Goal: Transaction & Acquisition: Obtain resource

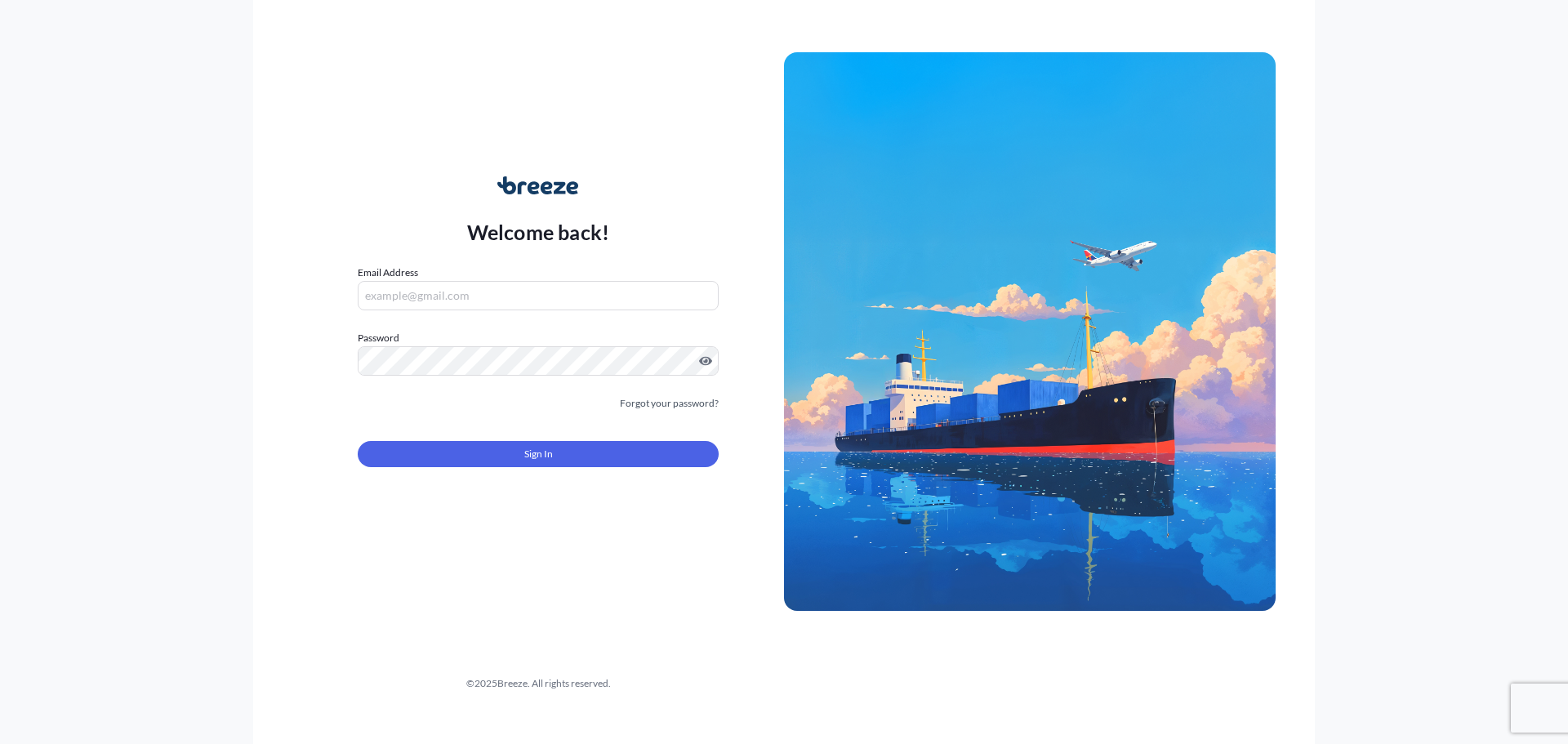
type input "[PERSON_NAME][EMAIL_ADDRESS][PERSON_NAME][DOMAIN_NAME]"
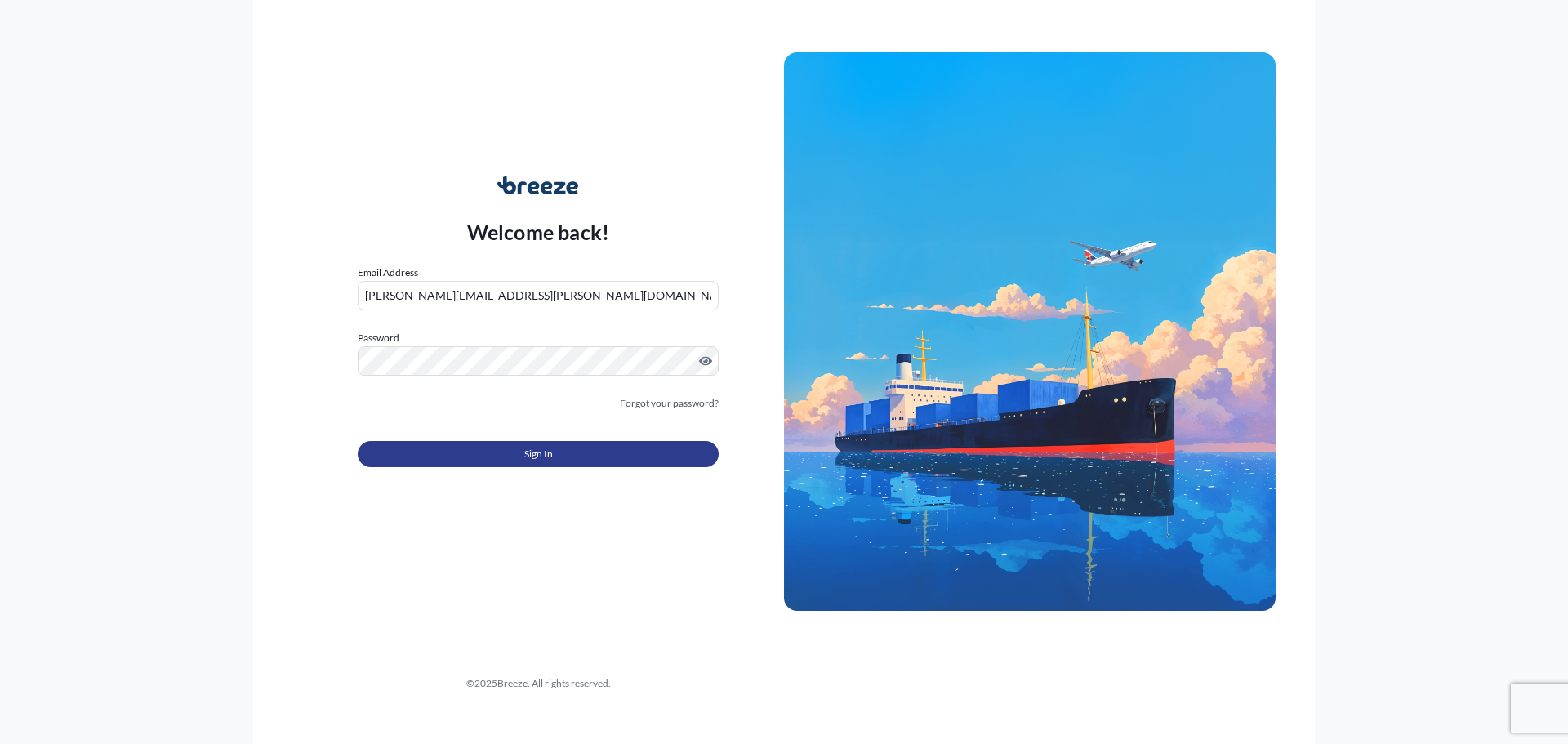
click at [524, 455] on span "Sign In" at bounding box center [539, 454] width 28 height 17
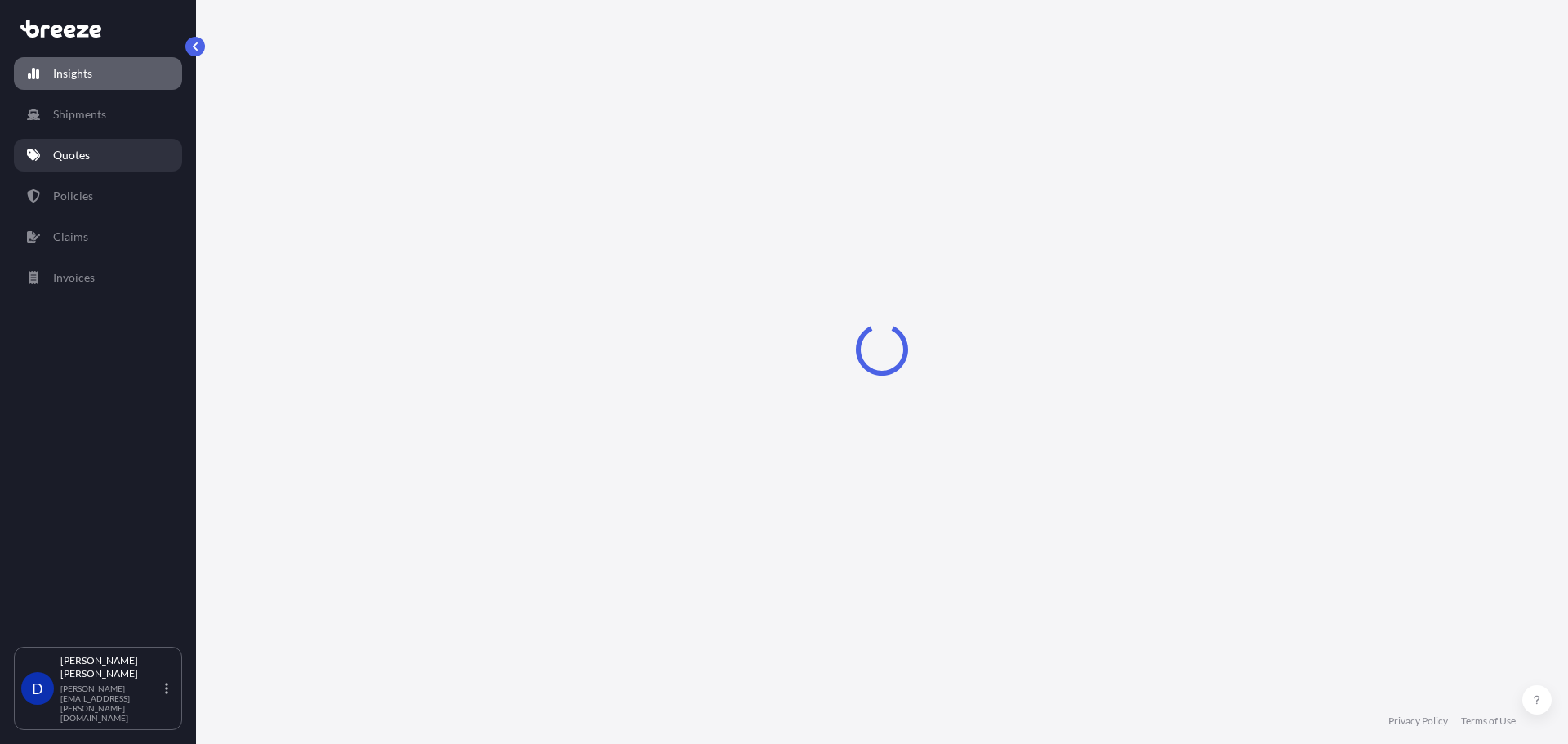
click at [75, 171] on link "Quotes" at bounding box center [98, 155] width 168 height 33
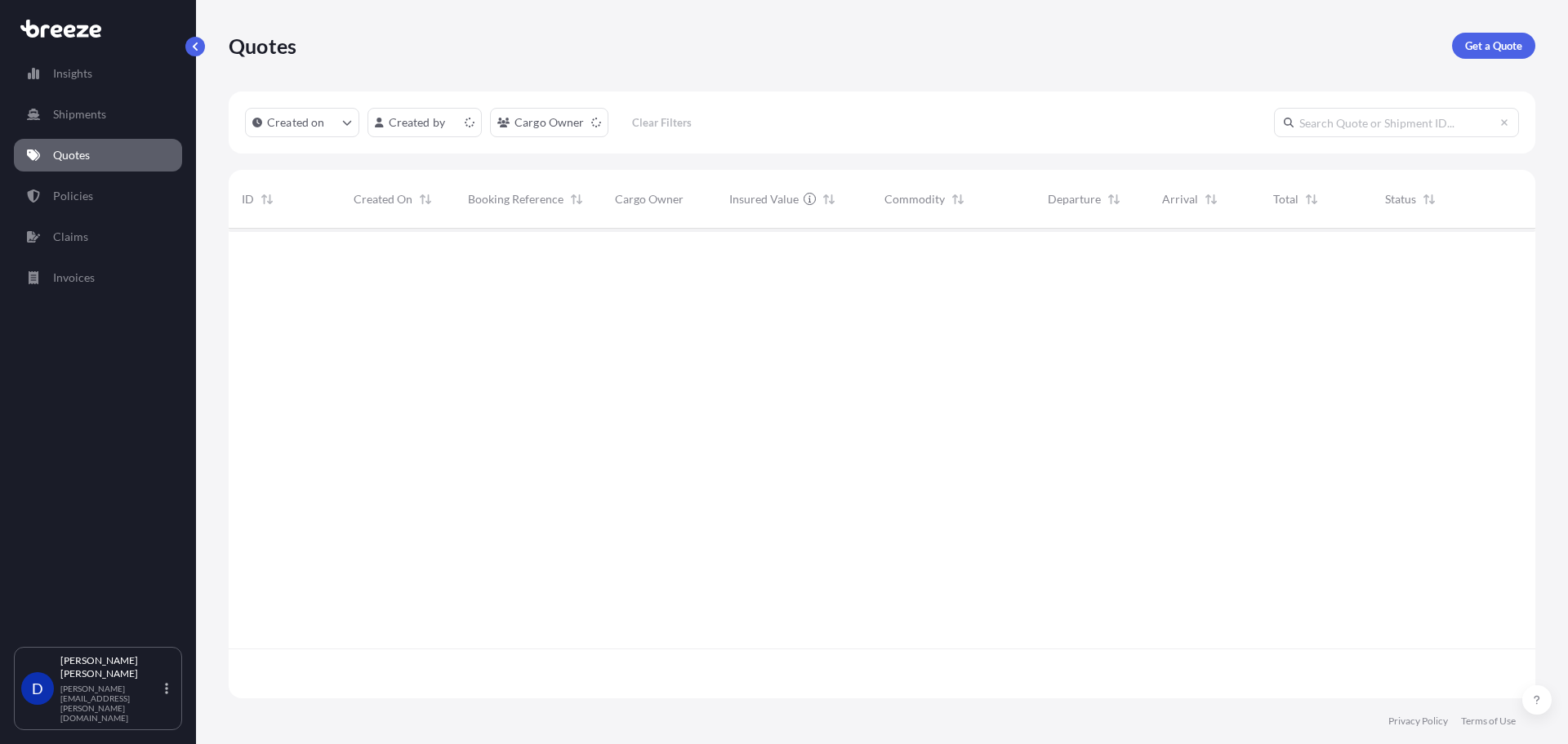
scroll to position [466, 1294]
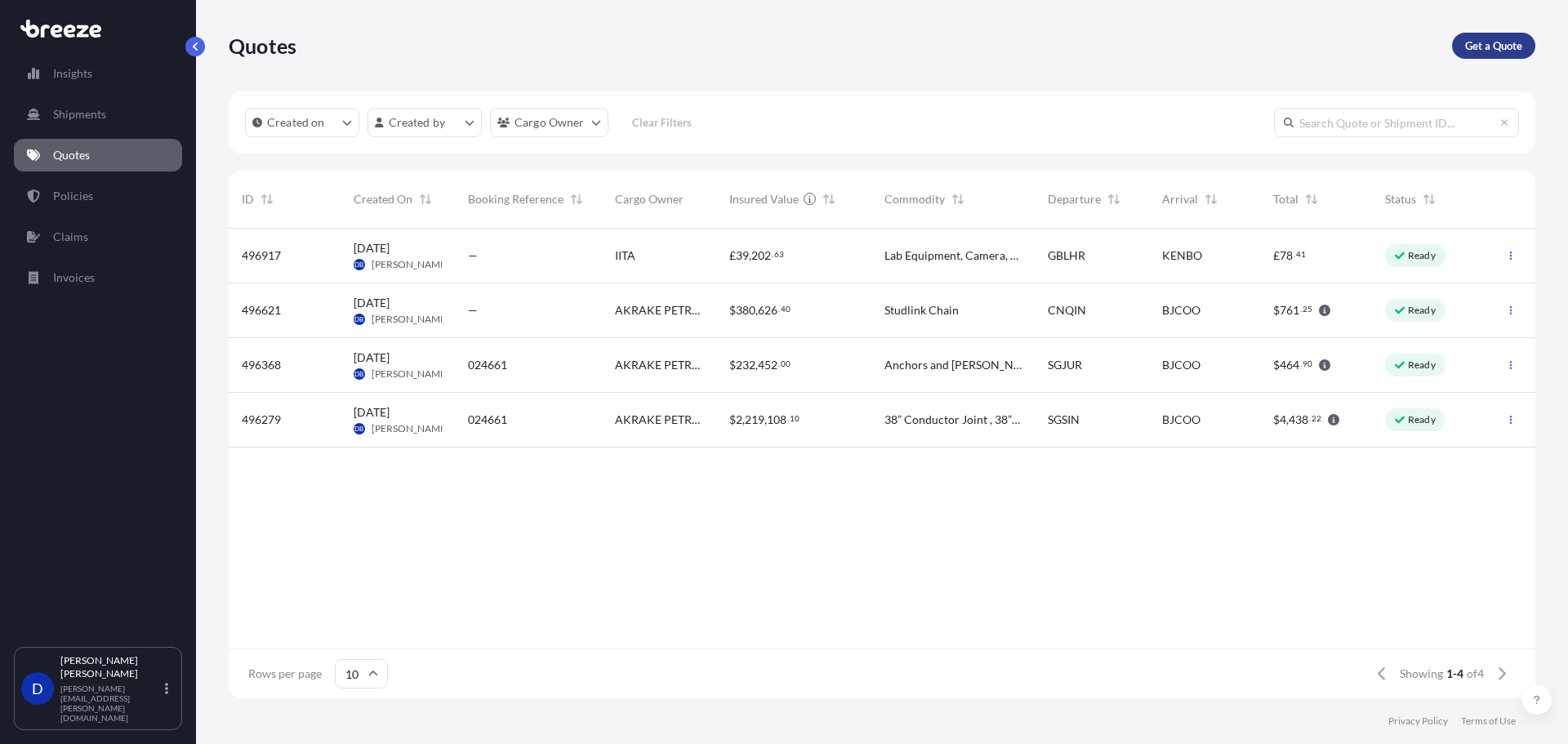
click at [1494, 46] on p "Get a Quote" at bounding box center [1493, 46] width 57 height 17
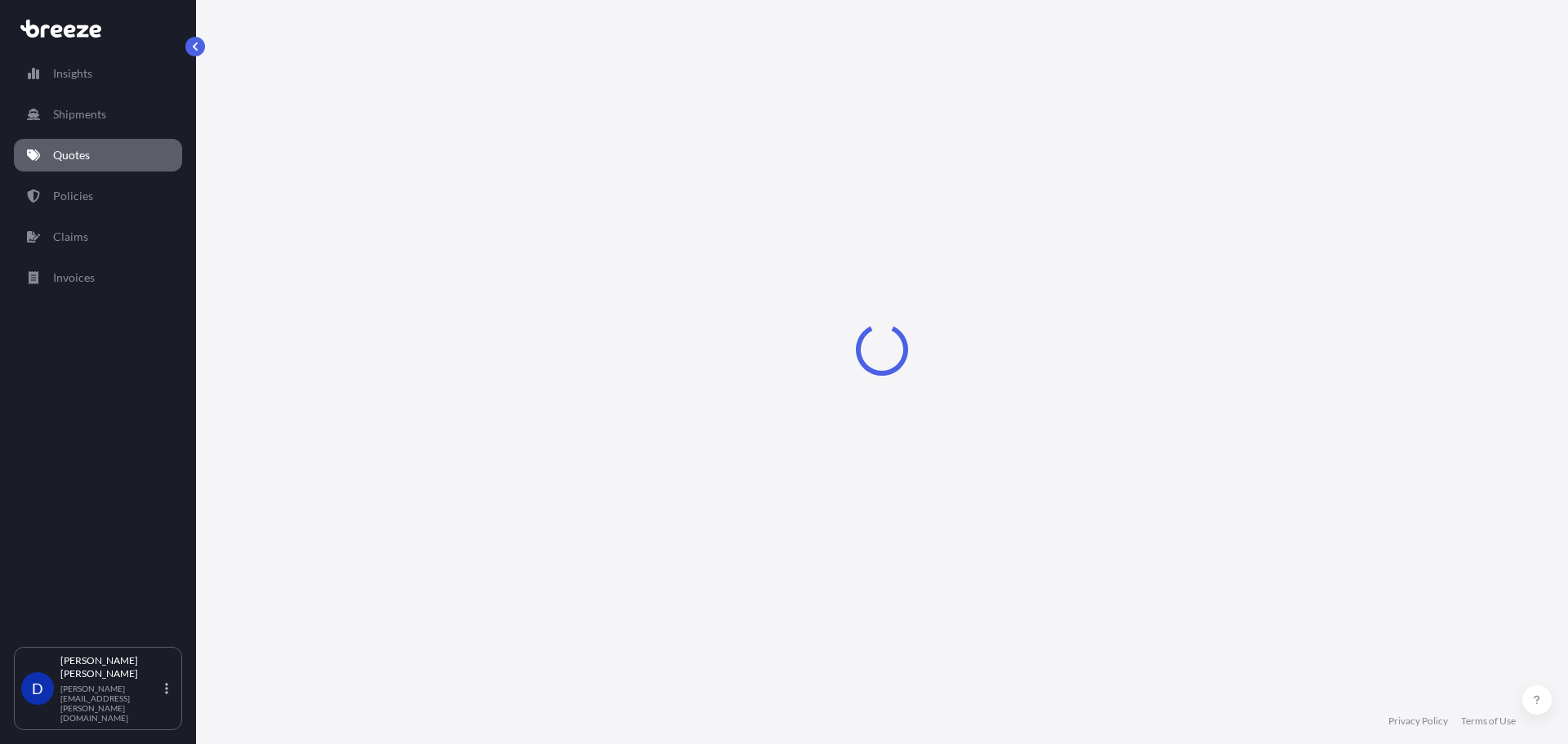
select select "Sea"
select select "1"
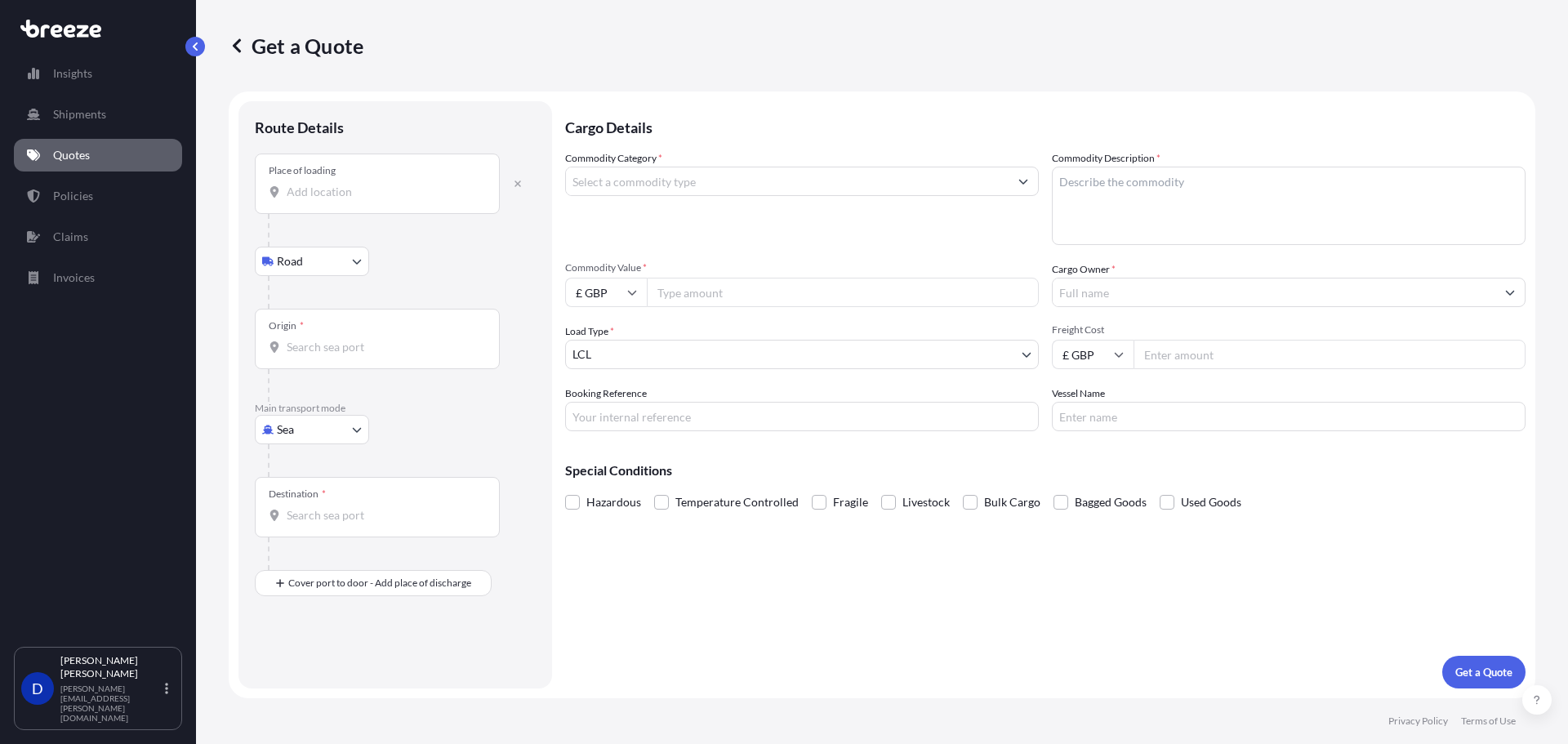
click at [364, 193] on input "Place of loading" at bounding box center [383, 192] width 193 height 17
paste input "[STREET_ADDRESS],"
click at [408, 244] on span "[STREET_ADDRESS]" at bounding box center [362, 246] width 102 height 17
type input "[STREET_ADDRESS]"
click at [649, 187] on input "Commodity Category *" at bounding box center [787, 180] width 443 height 29
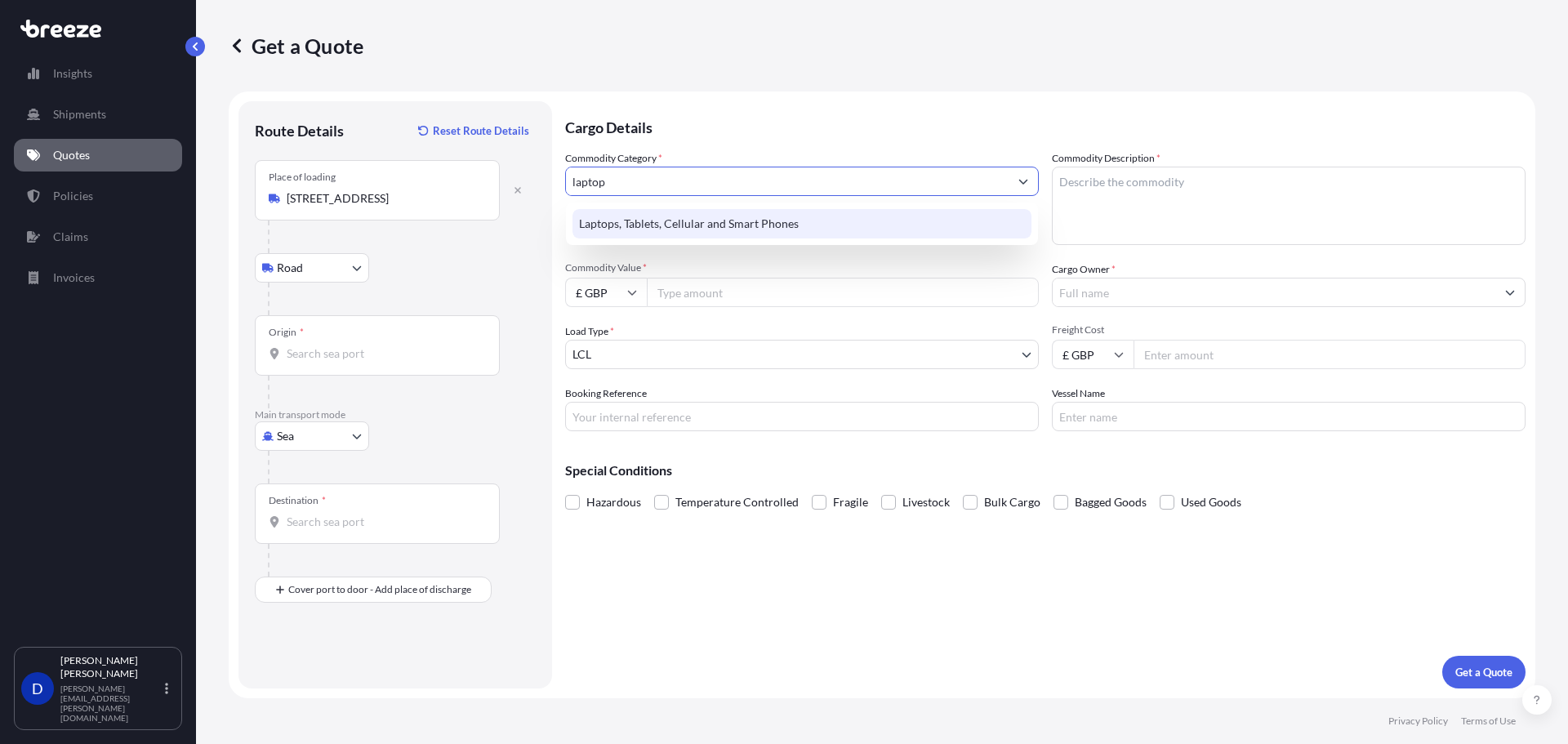
click at [647, 233] on div "Laptops, Tablets, Cellular and Smart Phones" at bounding box center [802, 223] width 459 height 29
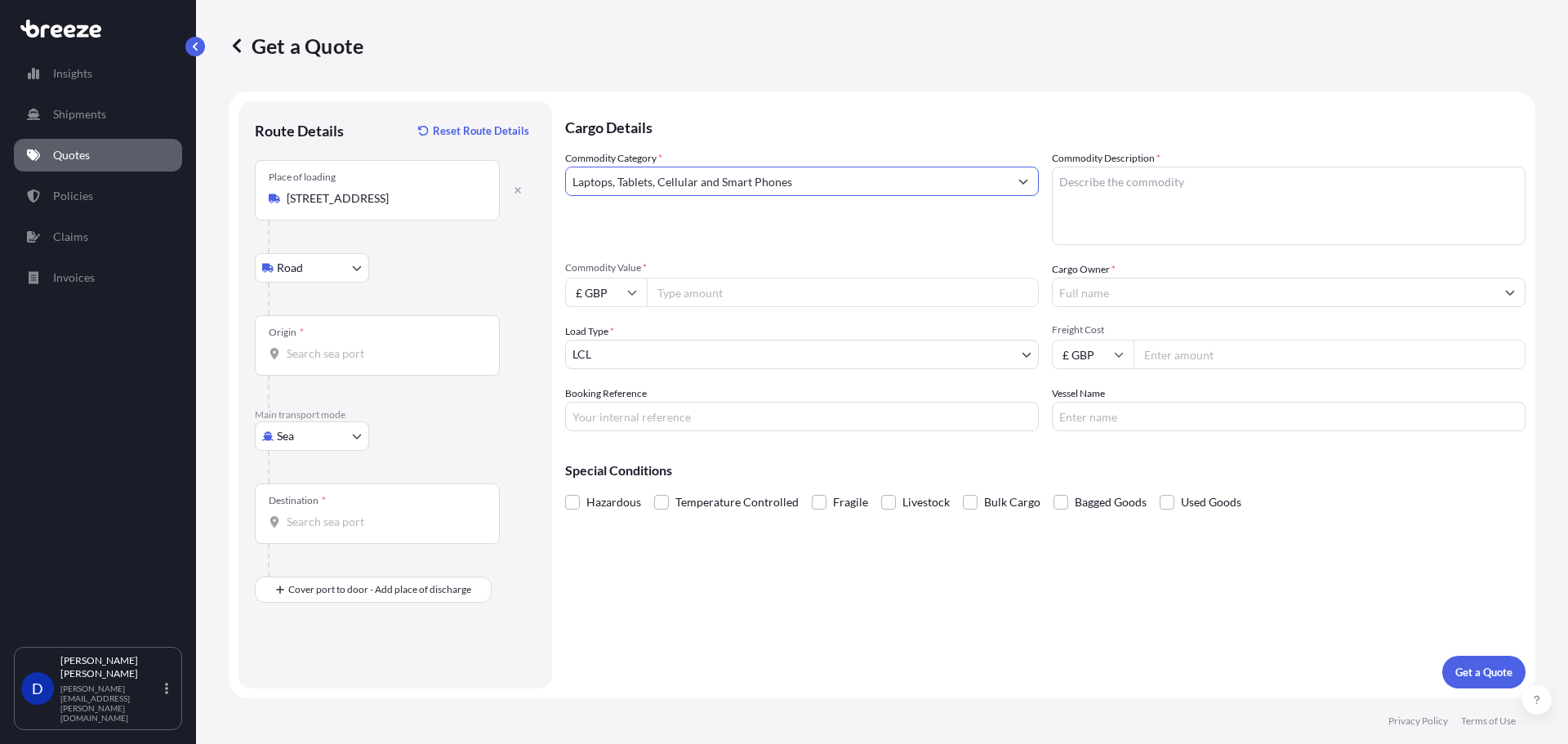
type input "Laptops, Tablets, Cellular and Smart Phones"
click at [1136, 190] on textarea "Commodity Description *" at bounding box center [1288, 205] width 473 height 78
click at [1147, 229] on textarea "Commodity Description *" at bounding box center [1288, 205] width 473 height 78
paste textarea "Lenovo ThinkPad X13 Gen 5"
type textarea "Lenovo ThinkPad X13 Gen 5 Laptops"
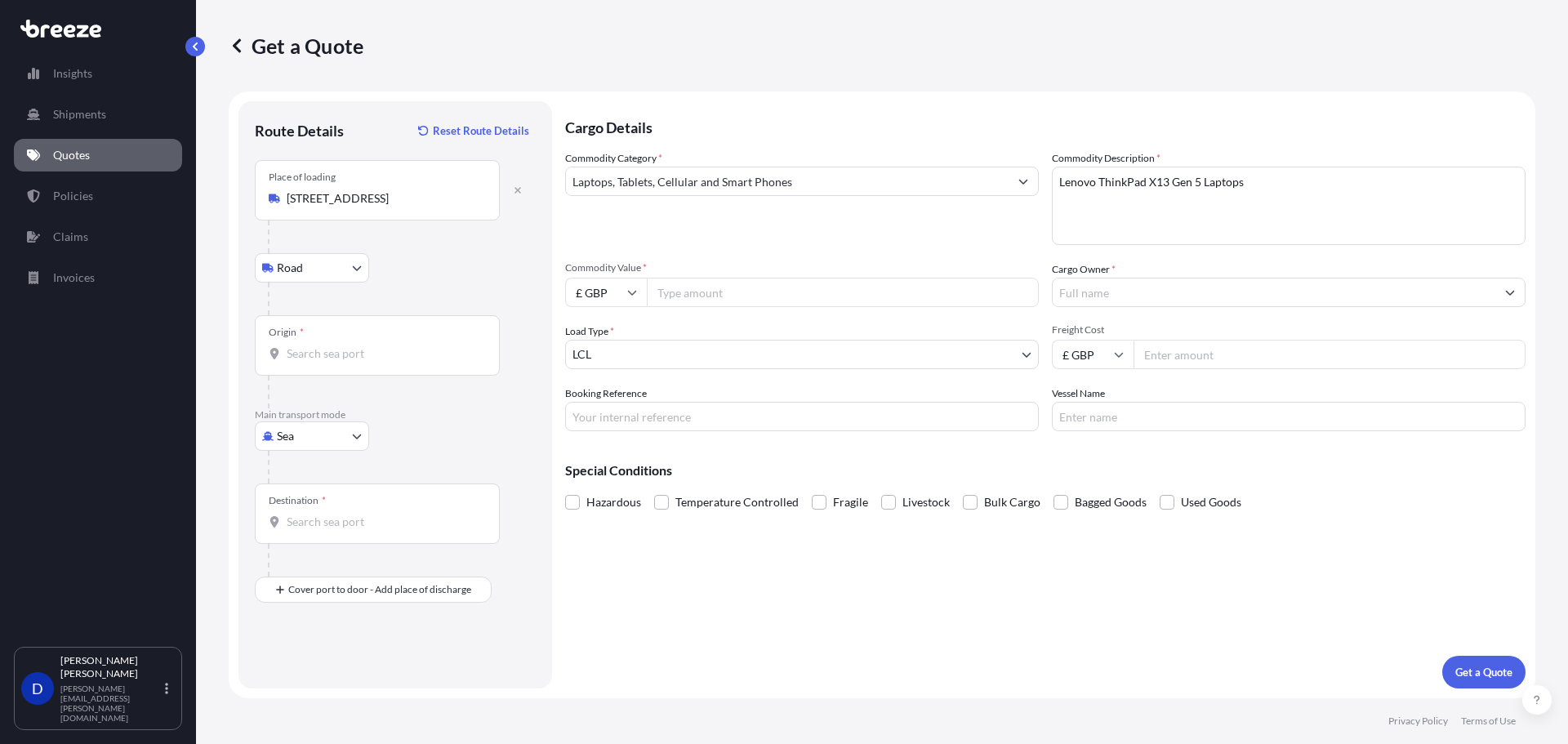
click at [1137, 288] on input "Cargo Owner *" at bounding box center [1273, 292] width 443 height 29
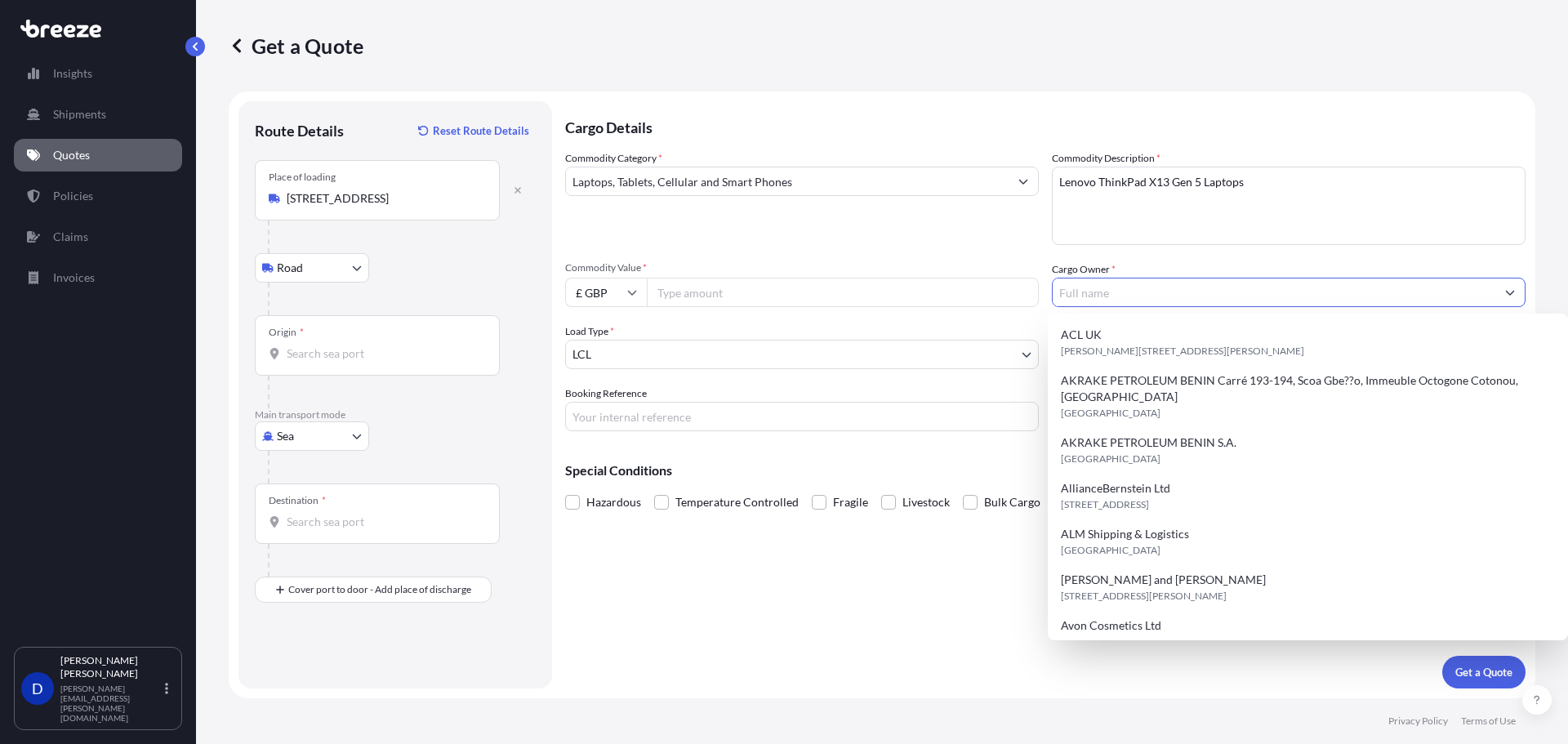
paste input "Antares"
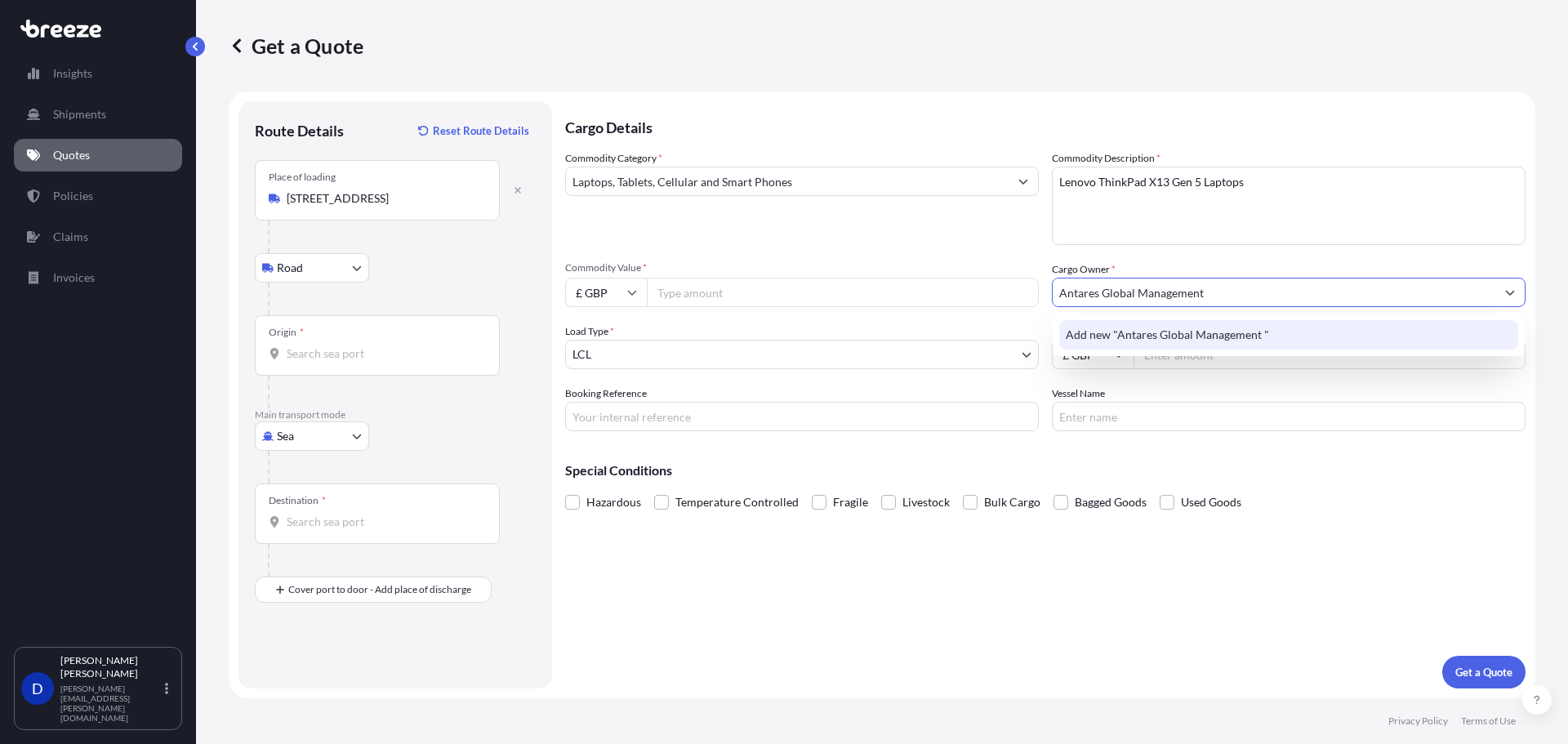
type input "Antares Global Management"
click at [1292, 470] on p "Special Conditions" at bounding box center [1044, 470] width 960 height 13
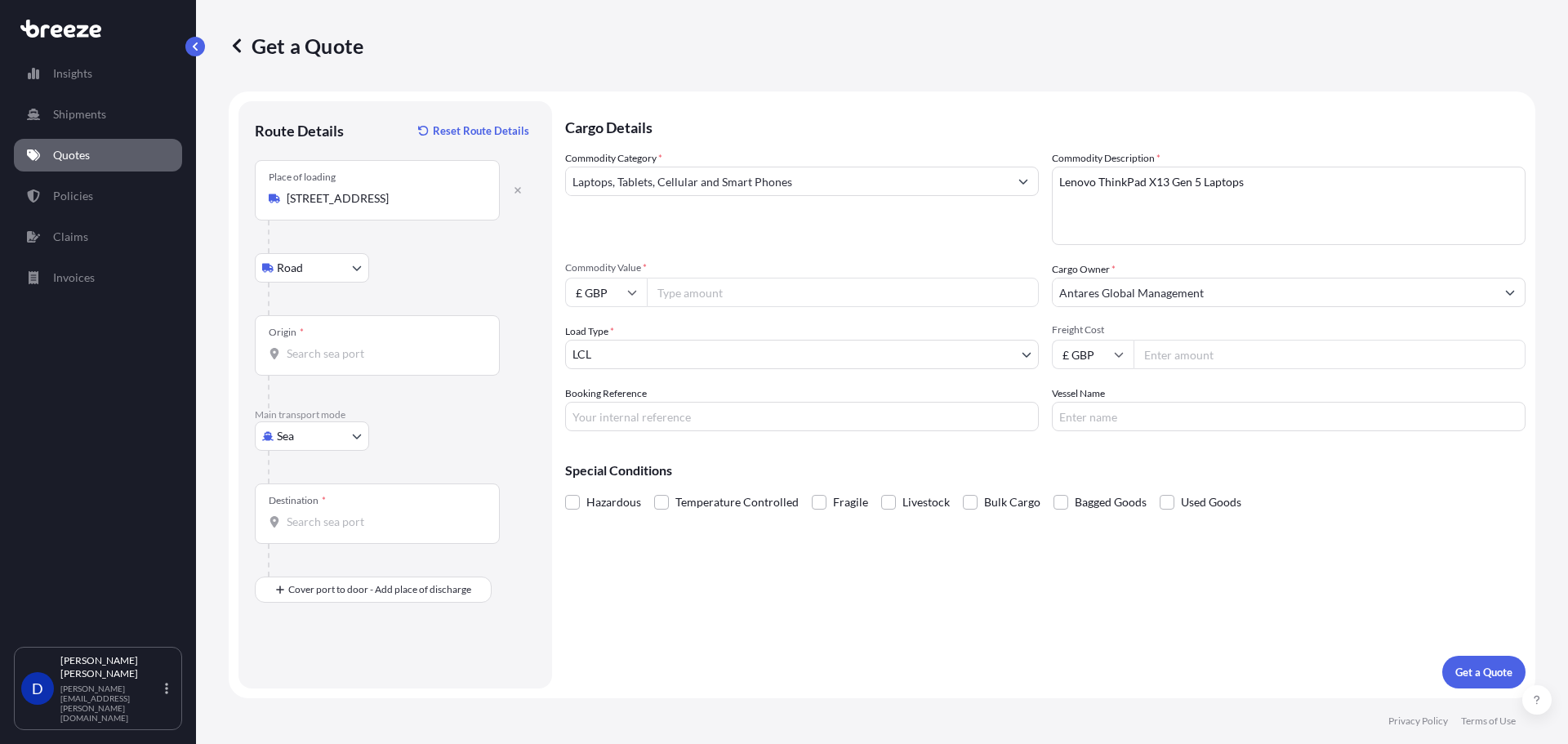
click at [677, 301] on input "Commodity Value *" at bounding box center [842, 292] width 392 height 29
click at [1442, 655] on button "Get a Quote" at bounding box center [1484, 671] width 84 height 33
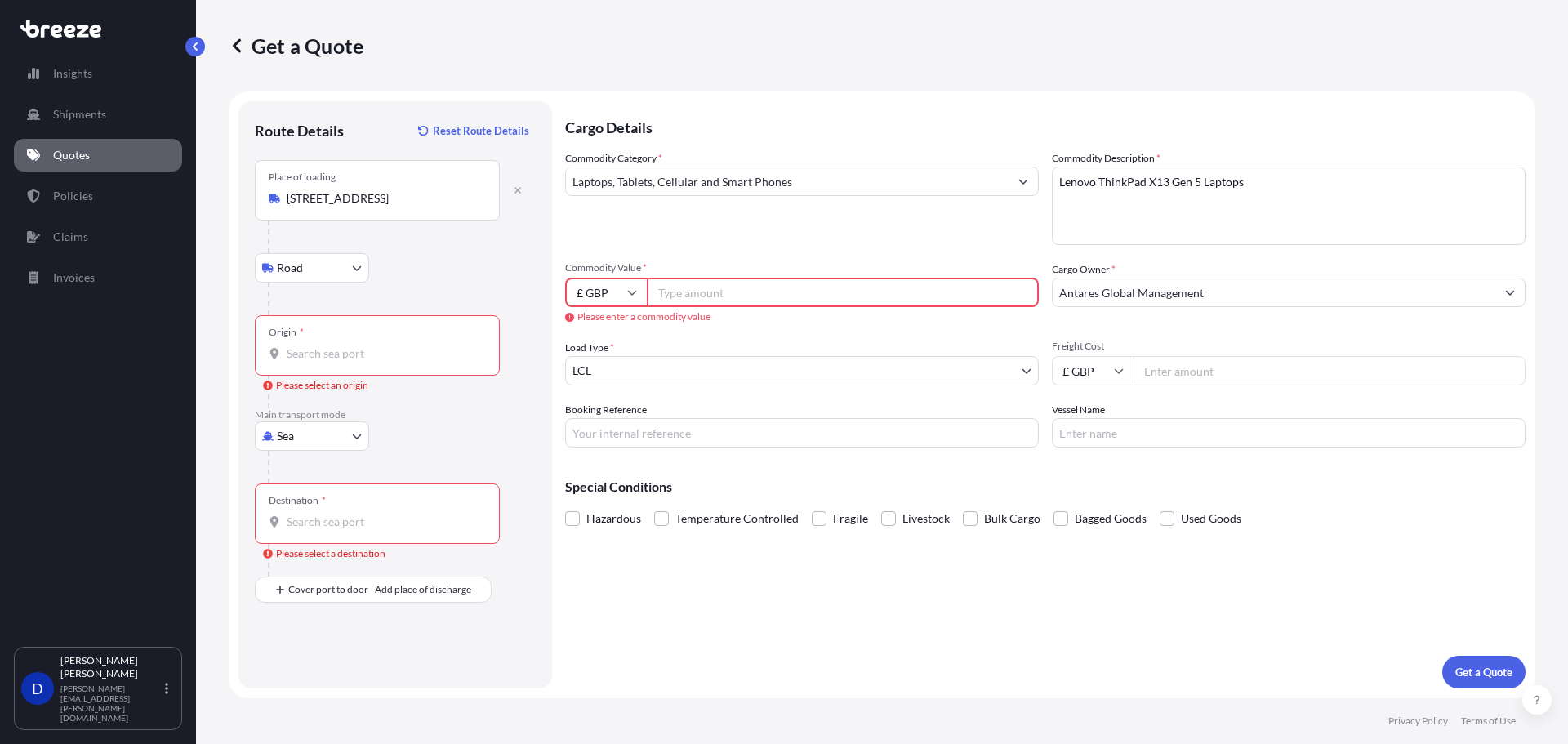
click at [676, 301] on input "Commodity Value *" at bounding box center [842, 292] width 392 height 29
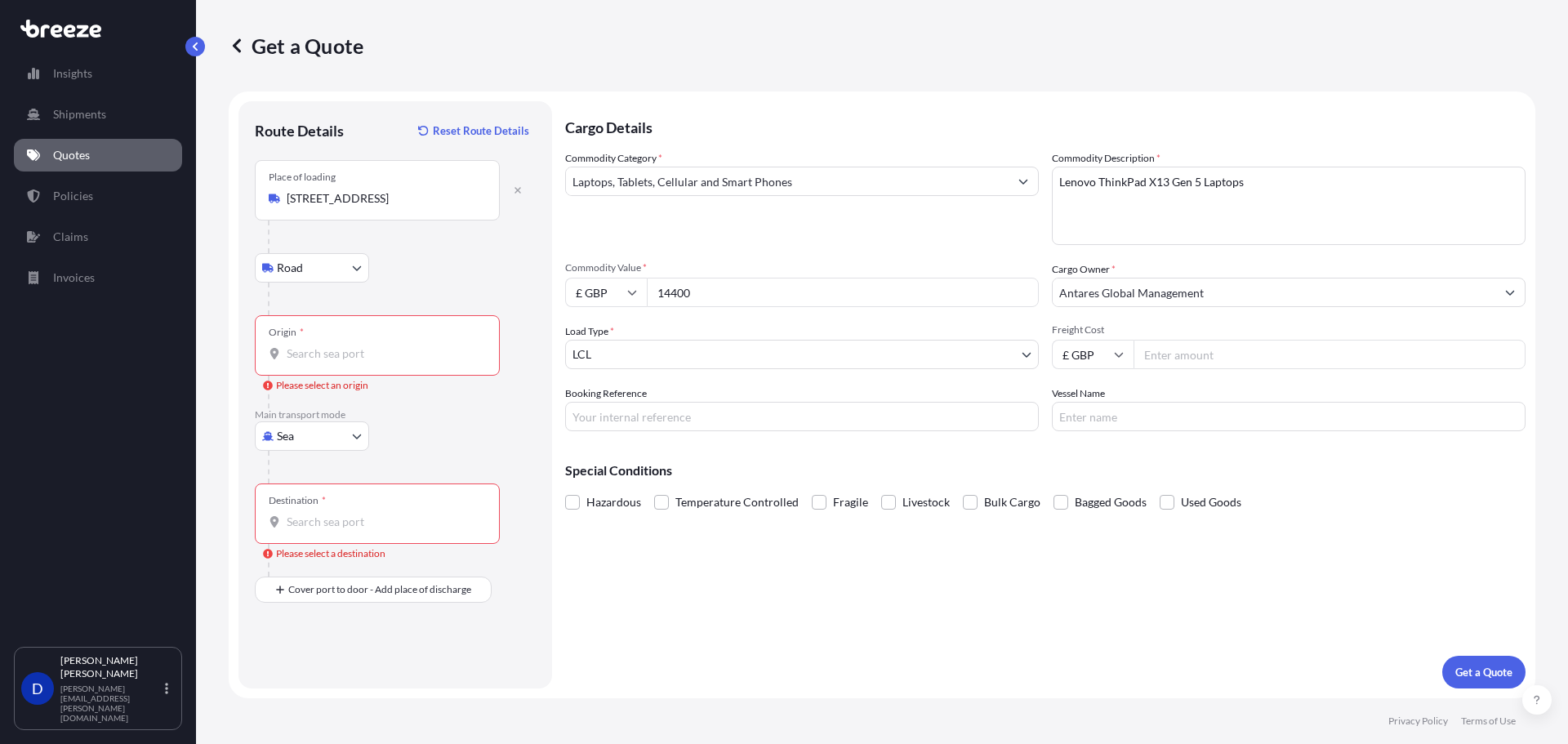
type input "14400"
click at [382, 361] on div "Origin *" at bounding box center [377, 345] width 245 height 61
click at [382, 361] on input "Origin * Please select an origin" at bounding box center [383, 354] width 193 height 17
click at [384, 463] on div at bounding box center [401, 466] width 267 height 33
click at [352, 436] on body "0 options available. Insights Shipments Quotes Policies Claims Invoices D [PERS…" at bounding box center [784, 372] width 1568 height 744
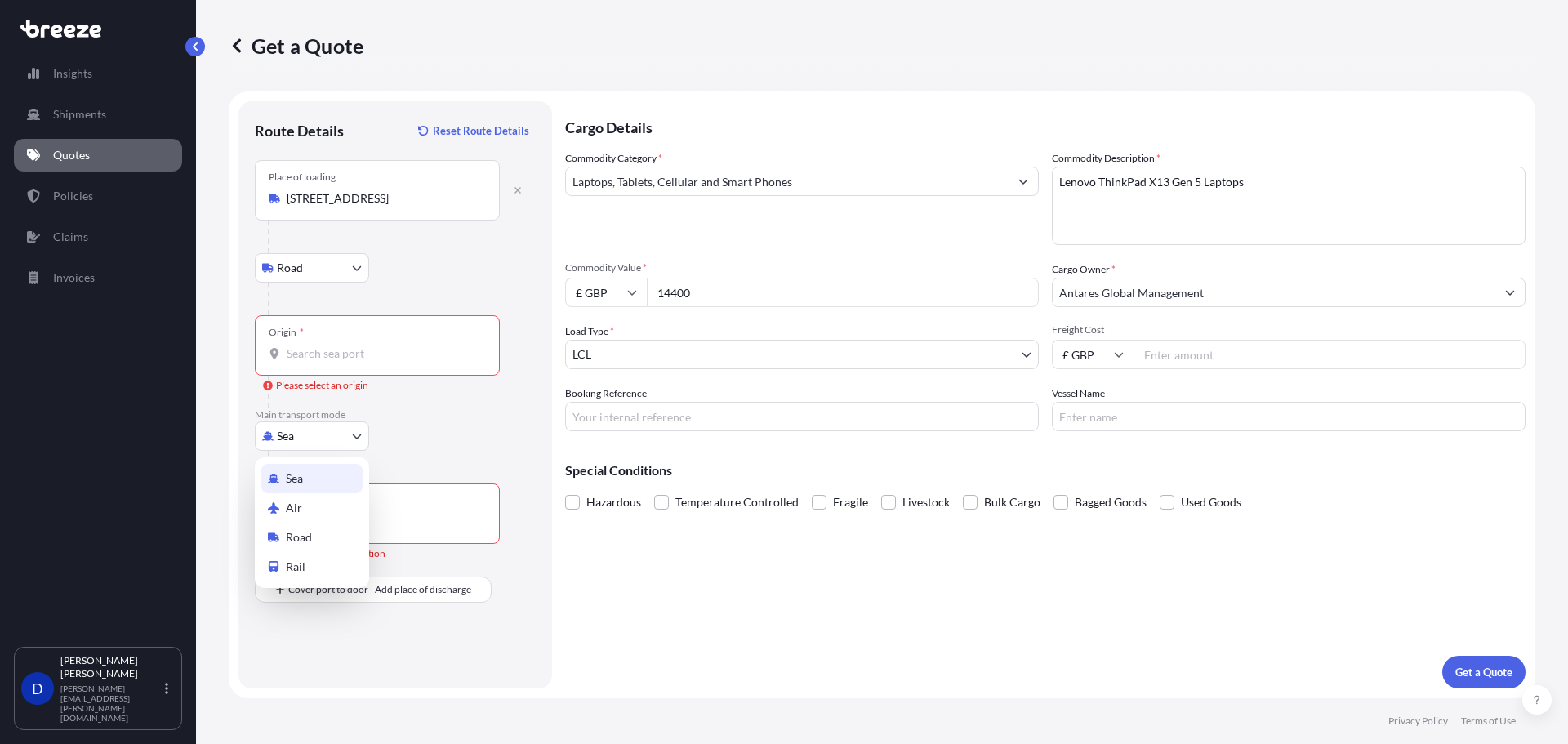
click at [311, 504] on div "Air" at bounding box center [311, 507] width 101 height 29
select select "Air"
click at [351, 199] on input "Place of loading" at bounding box center [383, 198] width 193 height 17
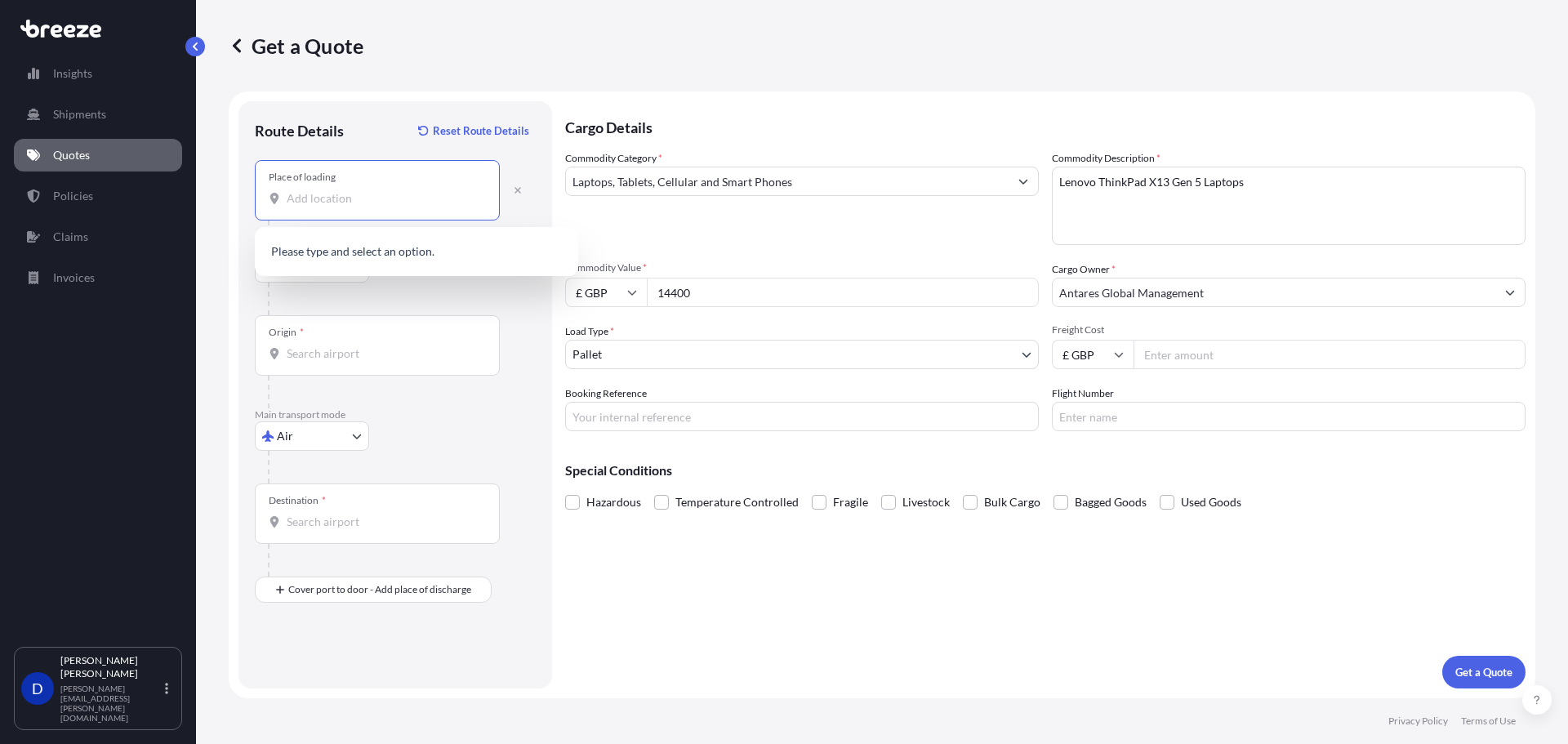
paste input "Antares"
type input "Antares"
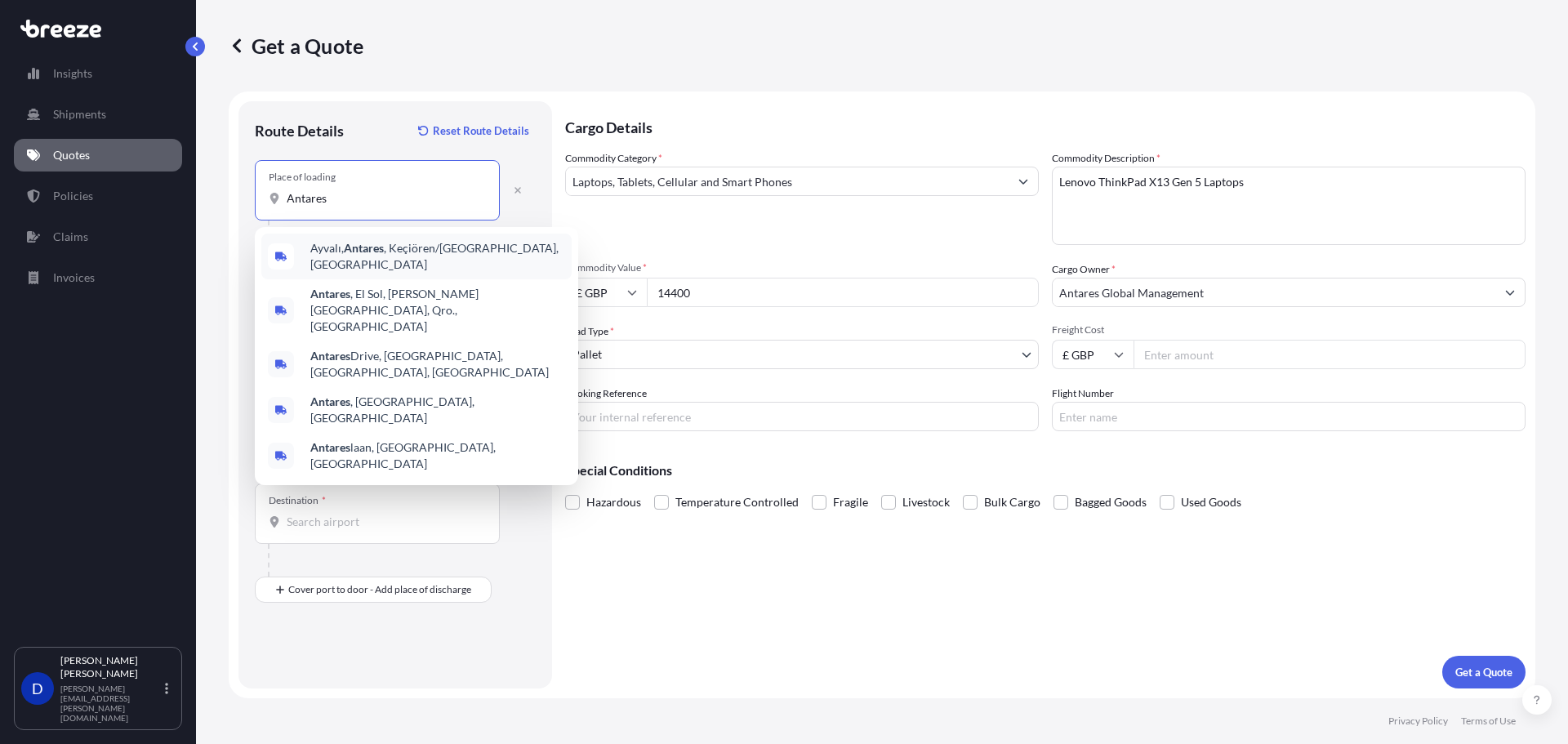
drag, startPoint x: 341, startPoint y: 196, endPoint x: 142, endPoint y: 179, distance: 199.7
click at [168, 185] on div "Insights Shipments Quotes Policies Claims Invoices D [PERSON_NAME] [PERSON_NAME…" at bounding box center [784, 372] width 1568 height 744
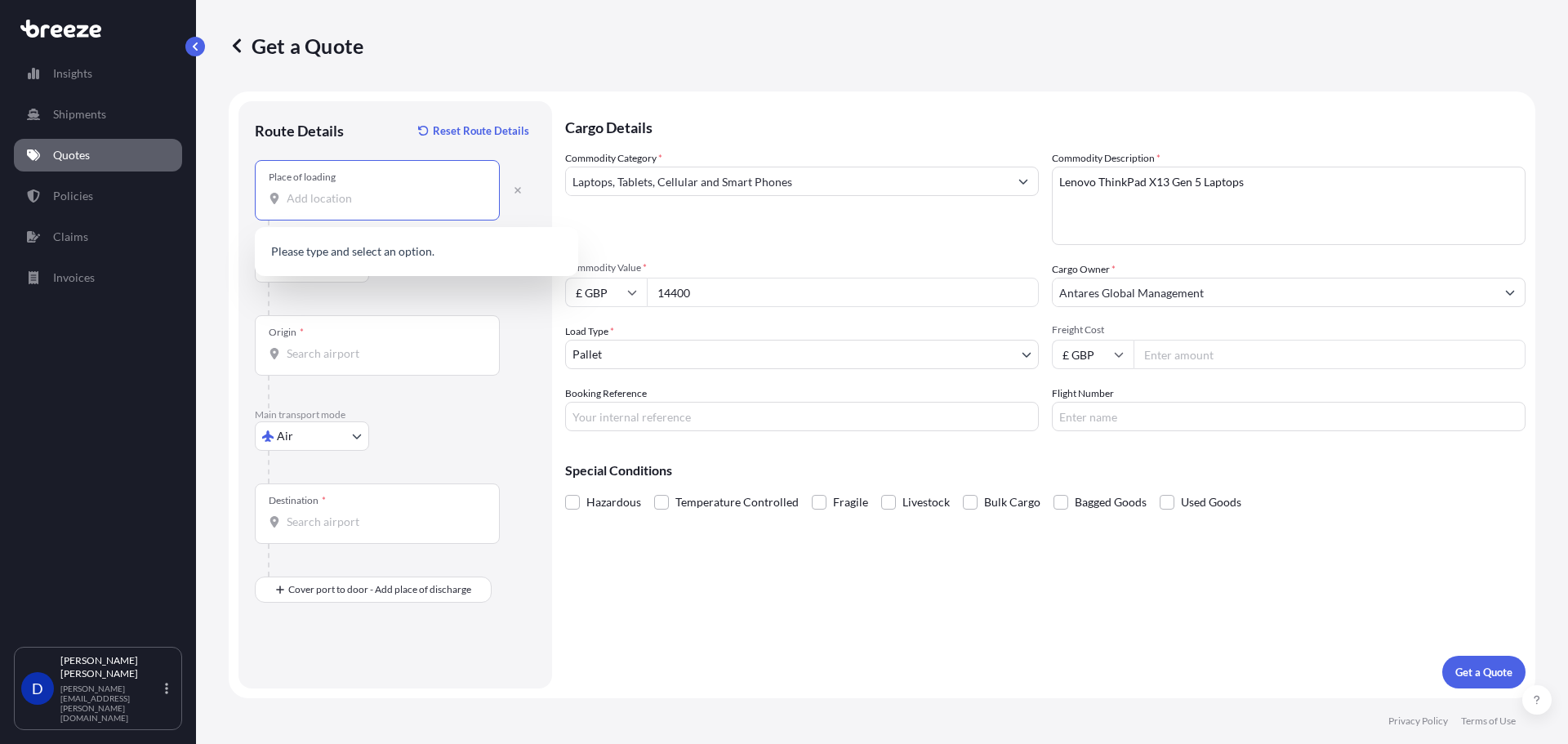
paste input "[STREET_ADDRESS],"
click at [363, 254] on span "[STREET_ADDRESS]" at bounding box center [362, 252] width 102 height 17
type input "[STREET_ADDRESS]"
click at [338, 336] on div "Origin *" at bounding box center [377, 345] width 245 height 61
click at [338, 346] on input "Origin *" at bounding box center [383, 354] width 193 height 17
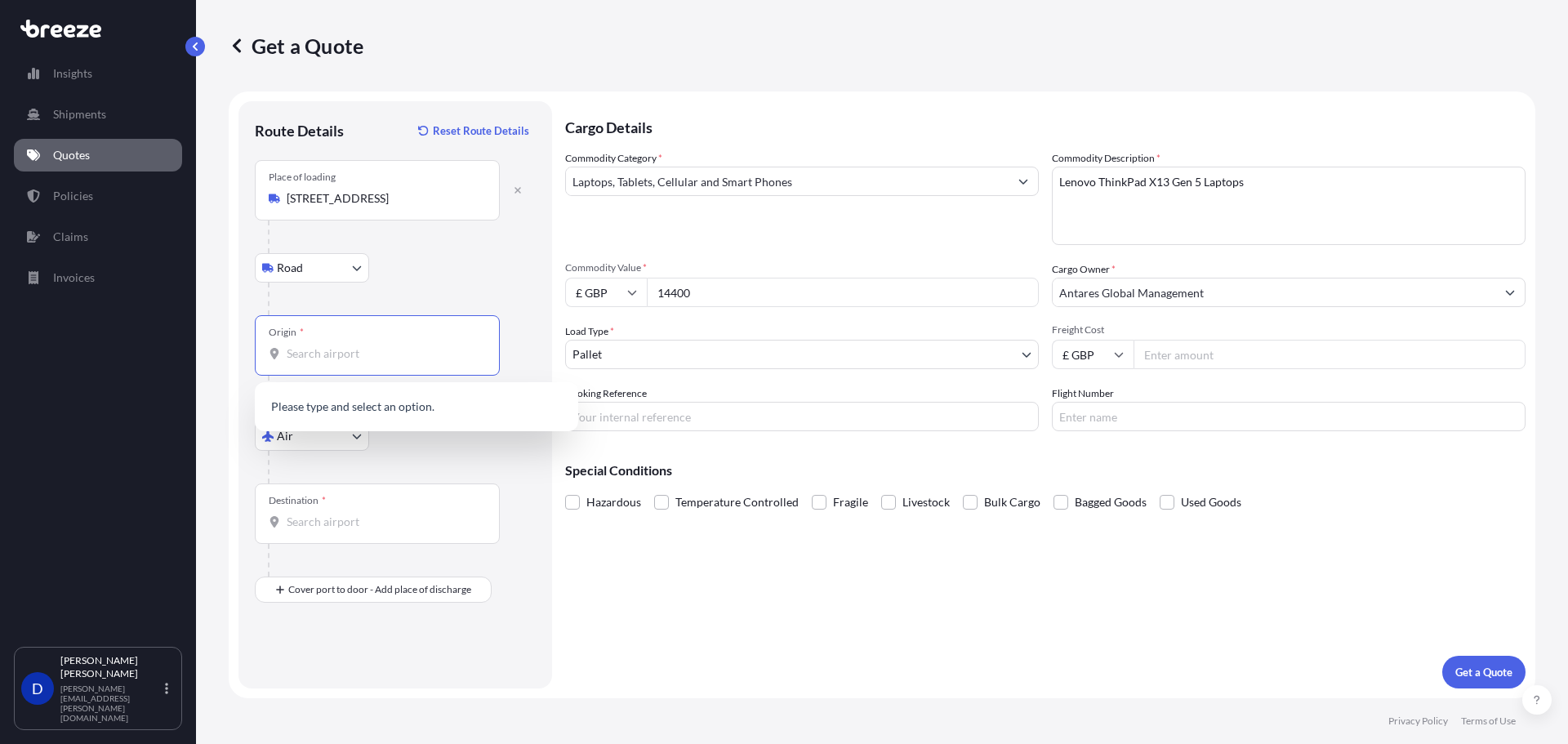
type input ";"
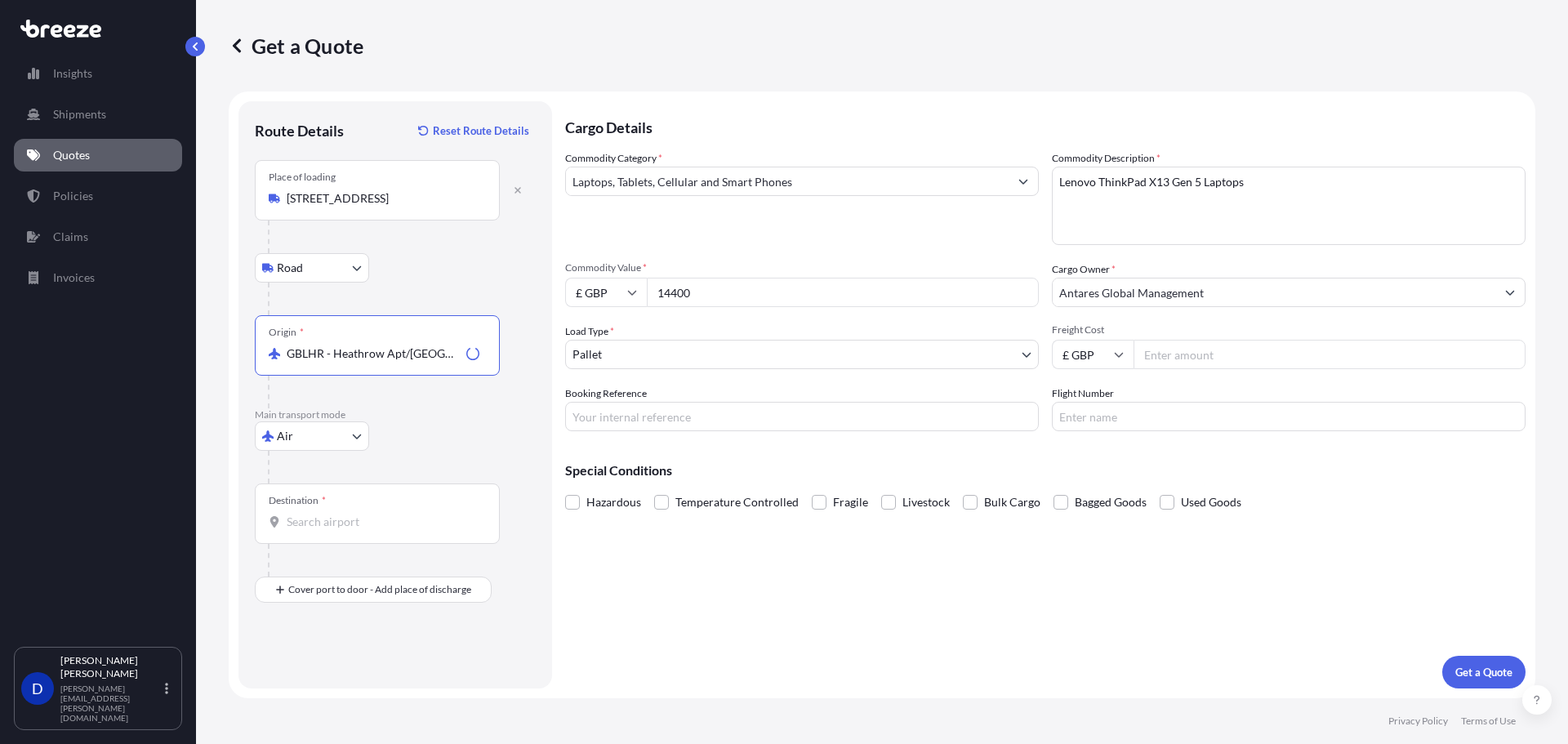
type input "GBLHR - Heathrow Apt/[GEOGRAPHIC_DATA], [GEOGRAPHIC_DATA]"
click at [332, 508] on div "Destination *" at bounding box center [377, 513] width 245 height 61
click at [332, 514] on input "Destination *" at bounding box center [383, 522] width 193 height 17
type input "d"
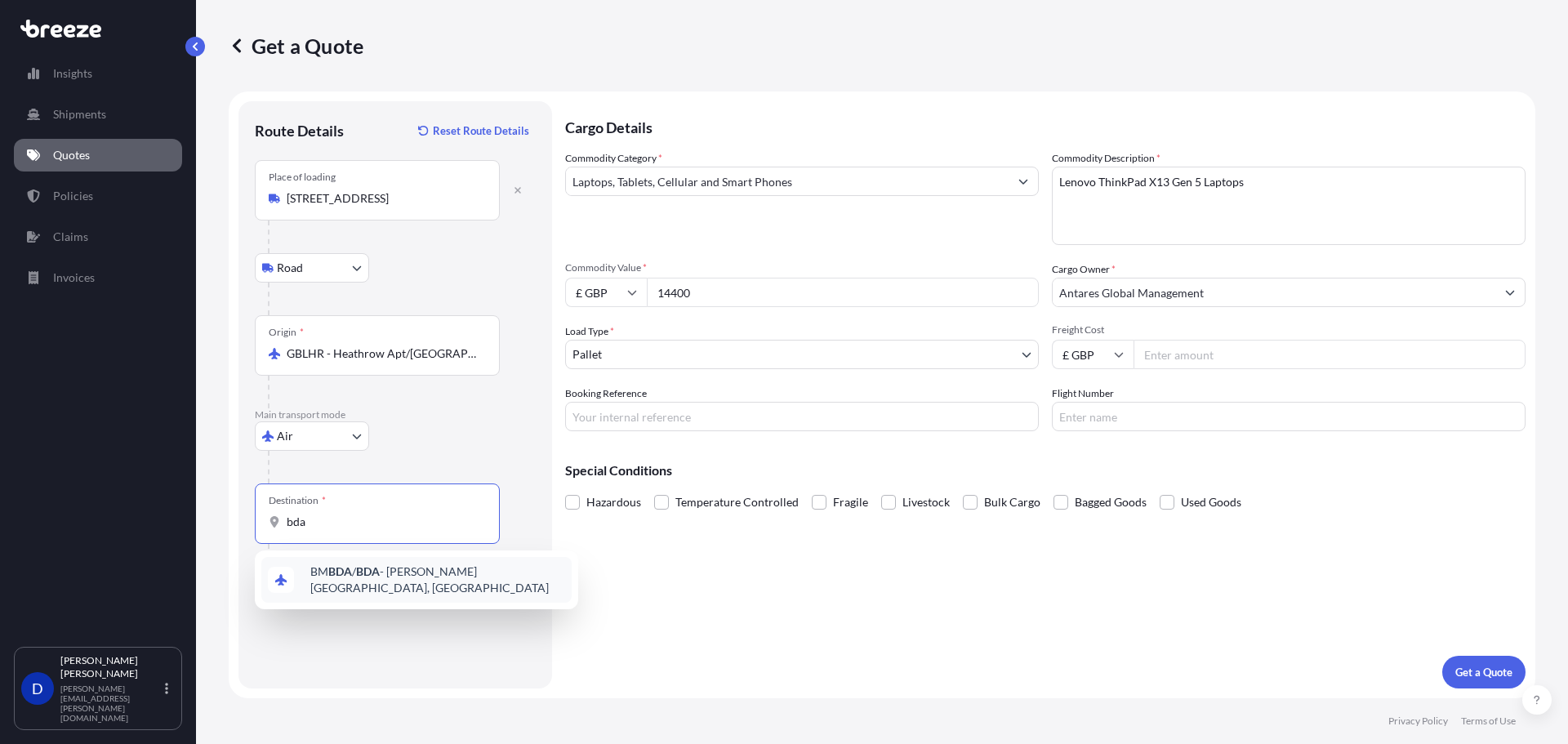
click at [387, 593] on span "BM BDA / BDA - [PERSON_NAME][GEOGRAPHIC_DATA], [GEOGRAPHIC_DATA]" at bounding box center [438, 579] width 255 height 33
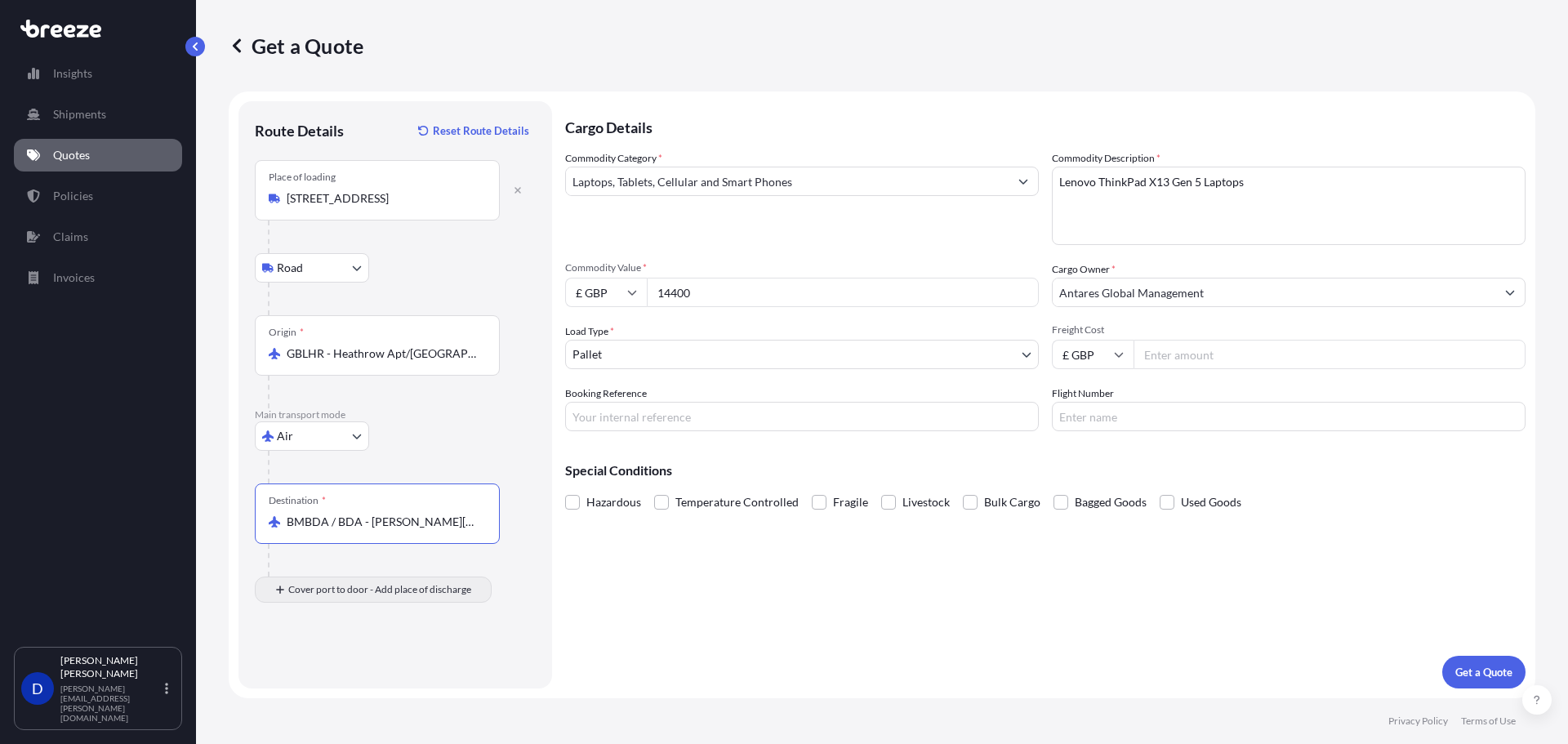
type input "BMBDA / BDA - [PERSON_NAME][GEOGRAPHIC_DATA], [GEOGRAPHIC_DATA]"
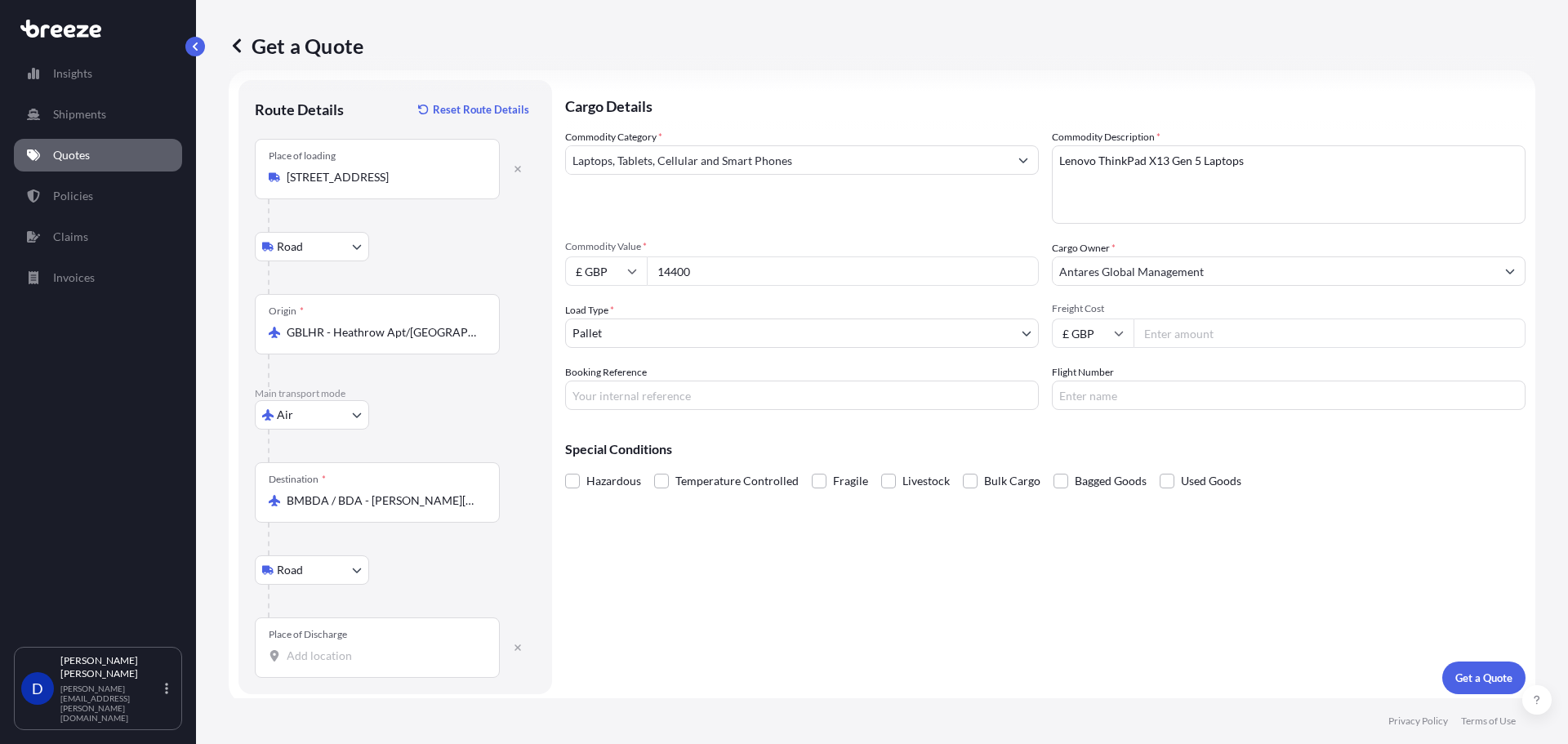
scroll to position [27, 0]
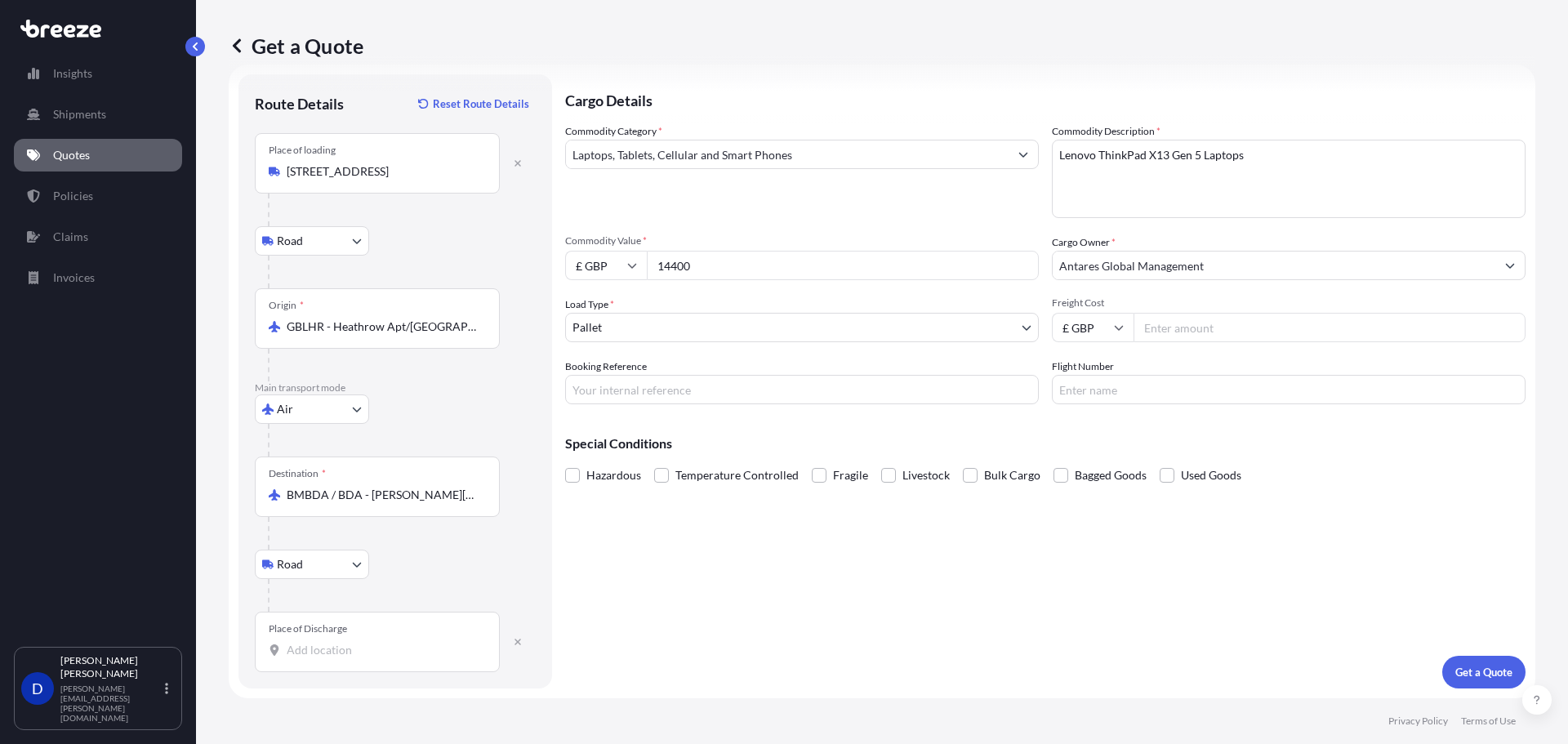
click at [294, 638] on div "Place of Discharge" at bounding box center [377, 641] width 245 height 61
click at [294, 642] on input "Place of Discharge" at bounding box center [383, 650] width 193 height 17
paste input "5th Floor * EXAMPLE: DDP - Delivery Duties Paid / DDU - Delivery Duties Unpaid …"
click at [285, 646] on div "5th Floor * EXAMPLE: DDP - Delivery Duties Paid / DDU - Delivery Duties Unpaid …" at bounding box center [377, 650] width 217 height 17
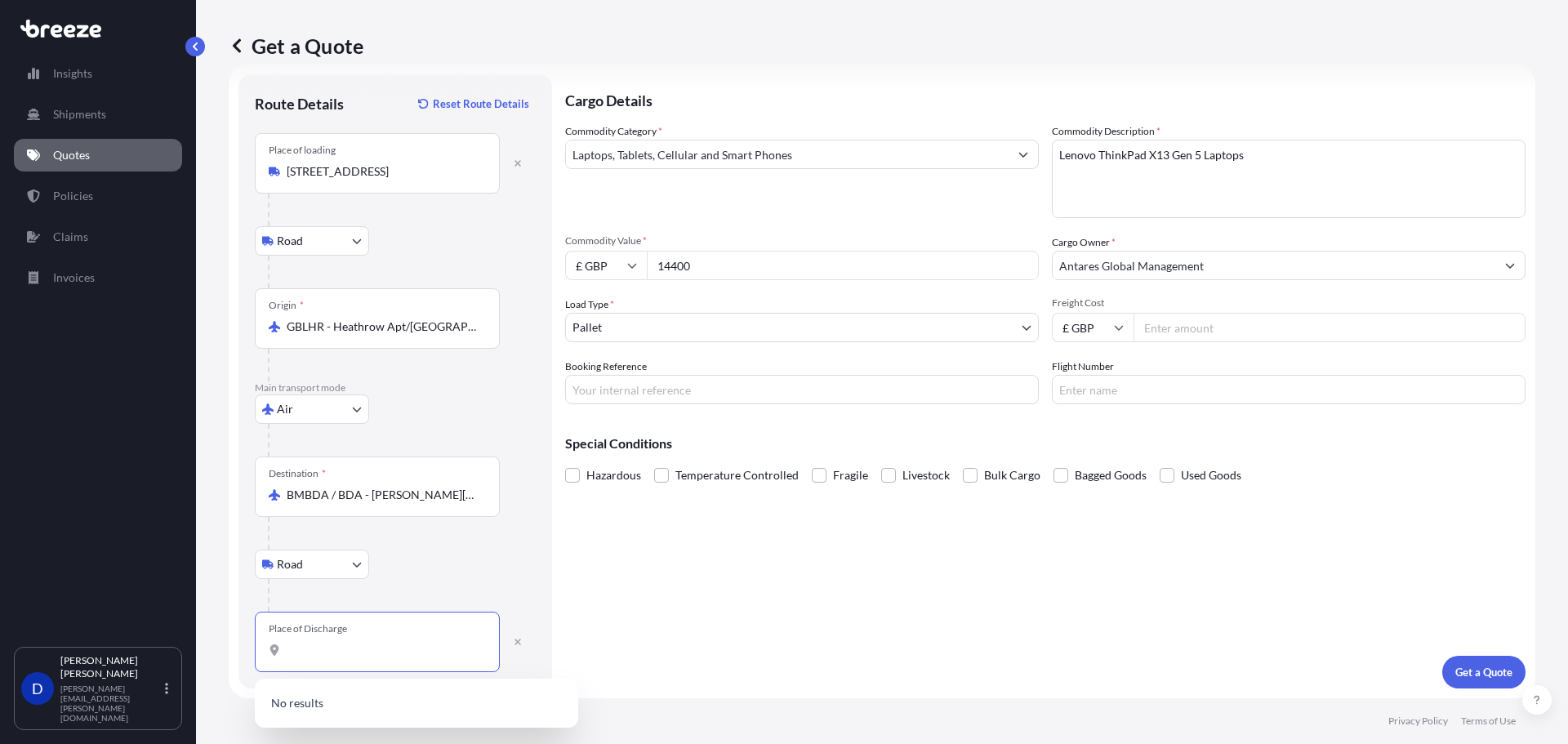
click at [287, 646] on input "5th Floor * EXAMPLE: DDP - Delivery Duties Paid / DDU - Delivery Duties Unpaid …" at bounding box center [383, 650] width 193 height 17
click at [293, 652] on input "5th Floor * EXAMPLE: DDP - Delivery Duties Paid / DDU - Delivery Duties Unpaid …" at bounding box center [383, 650] width 193 height 17
click at [407, 702] on span "[STREET_ADDRESS][PERSON_NAME]" at bounding box center [407, 704] width 193 height 17
type input "[STREET_ADDRESS][PERSON_NAME]"
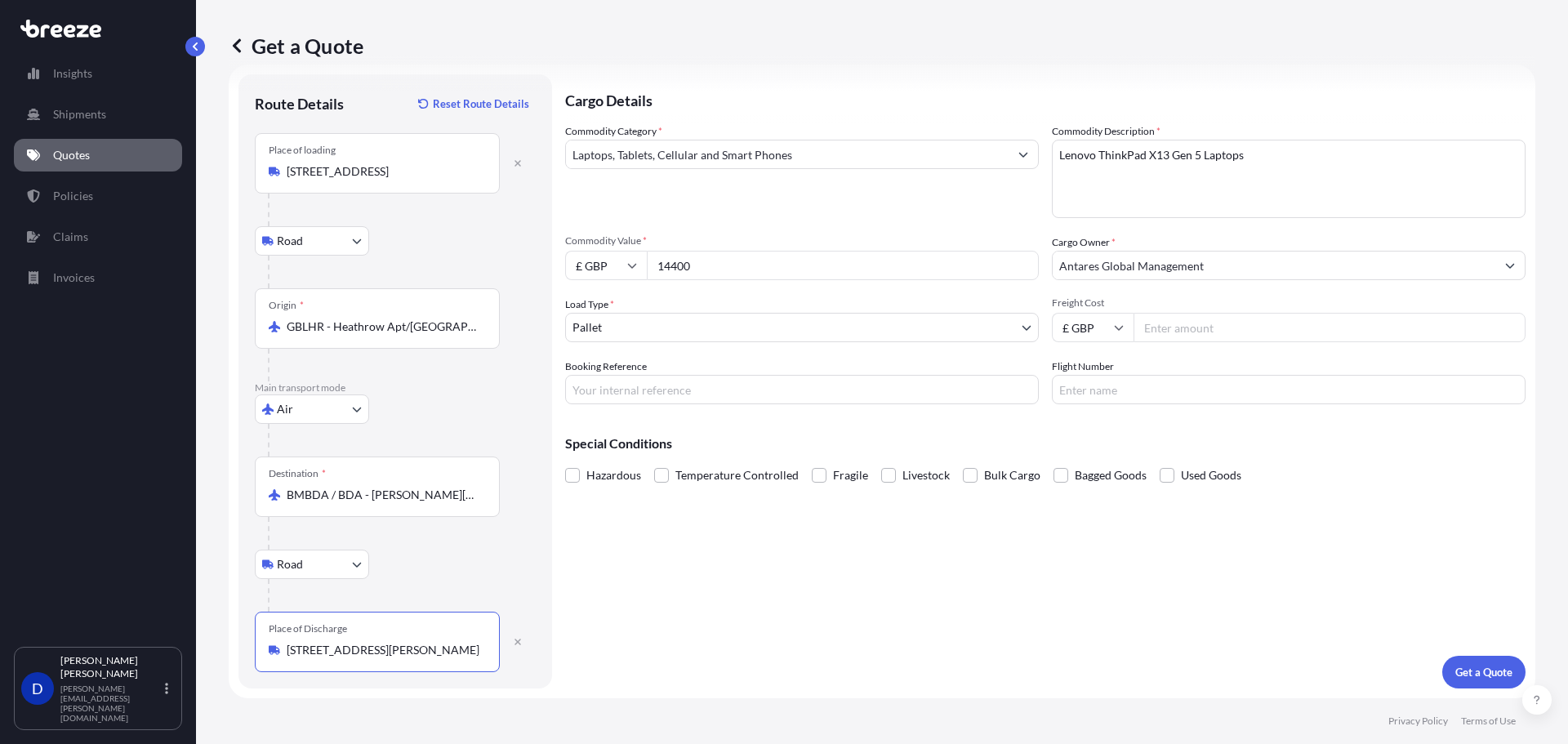
click at [1151, 329] on input "Freight Cost" at bounding box center [1329, 326] width 392 height 29
click at [1152, 326] on input "1895.00" at bounding box center [1329, 326] width 392 height 29
type input "1795.00"
click at [629, 386] on input "Booking Reference" at bounding box center [802, 389] width 473 height 29
type input "024592"
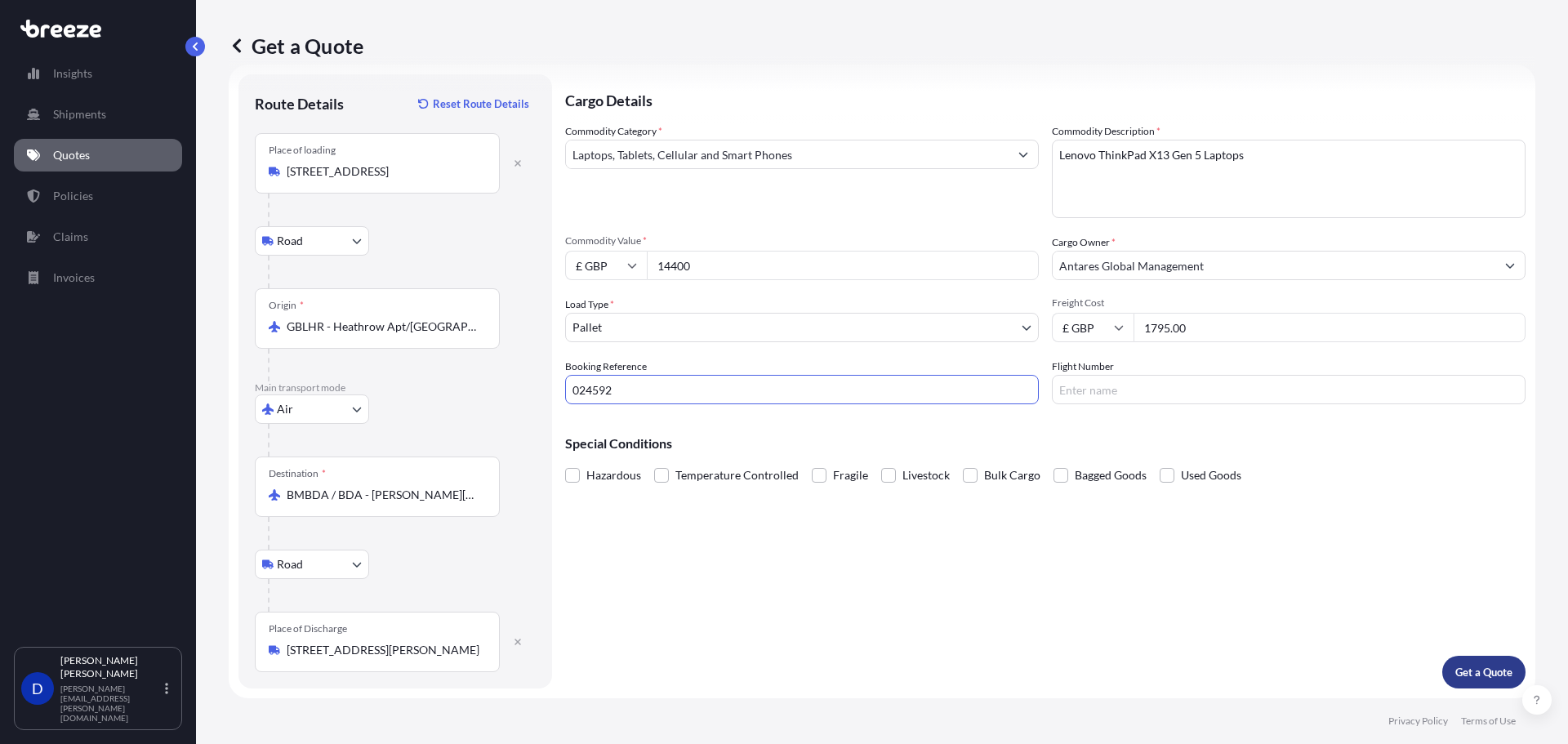
click at [1455, 664] on p "Get a Quote" at bounding box center [1484, 672] width 57 height 17
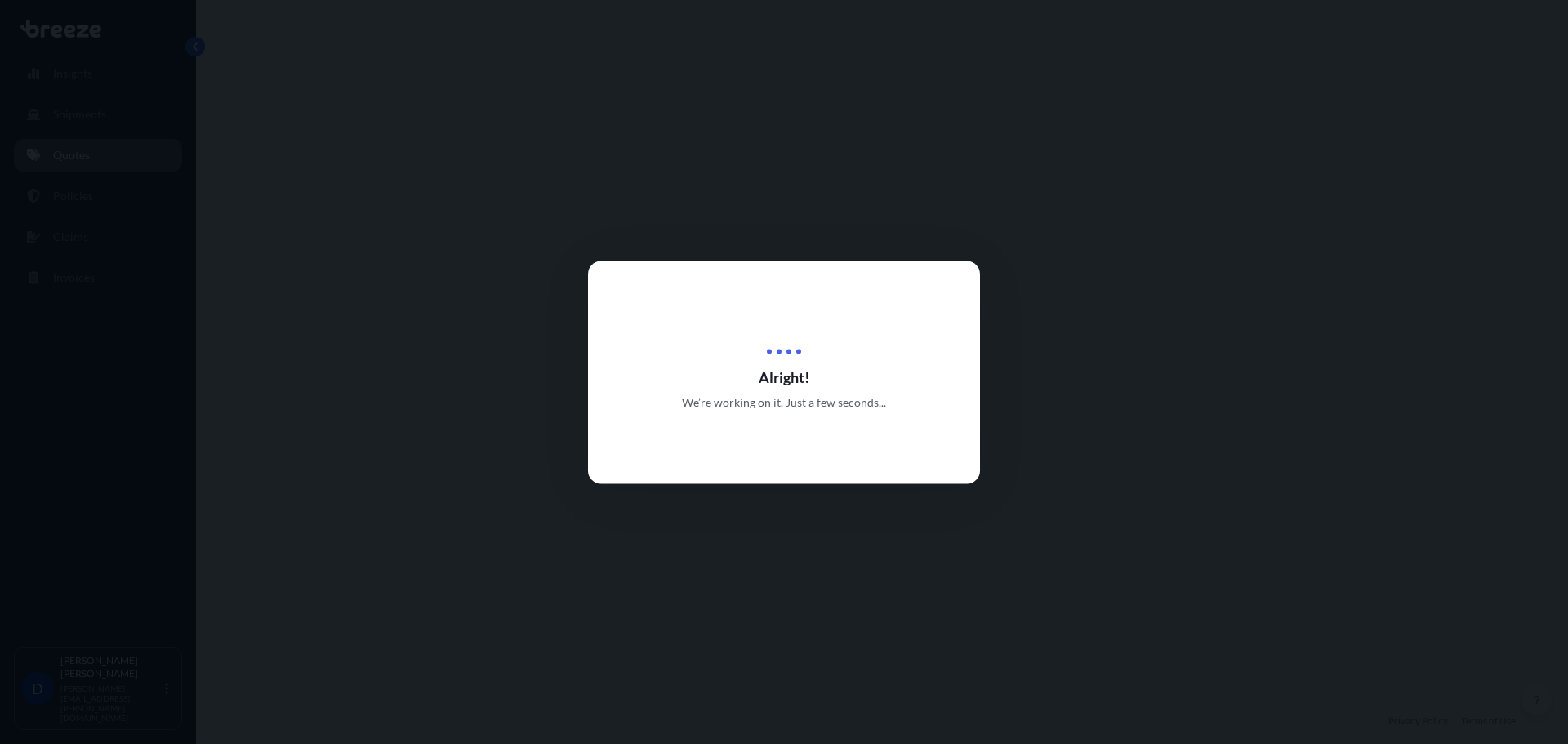
select select "Road"
select select "Air"
select select "Road"
select select "1"
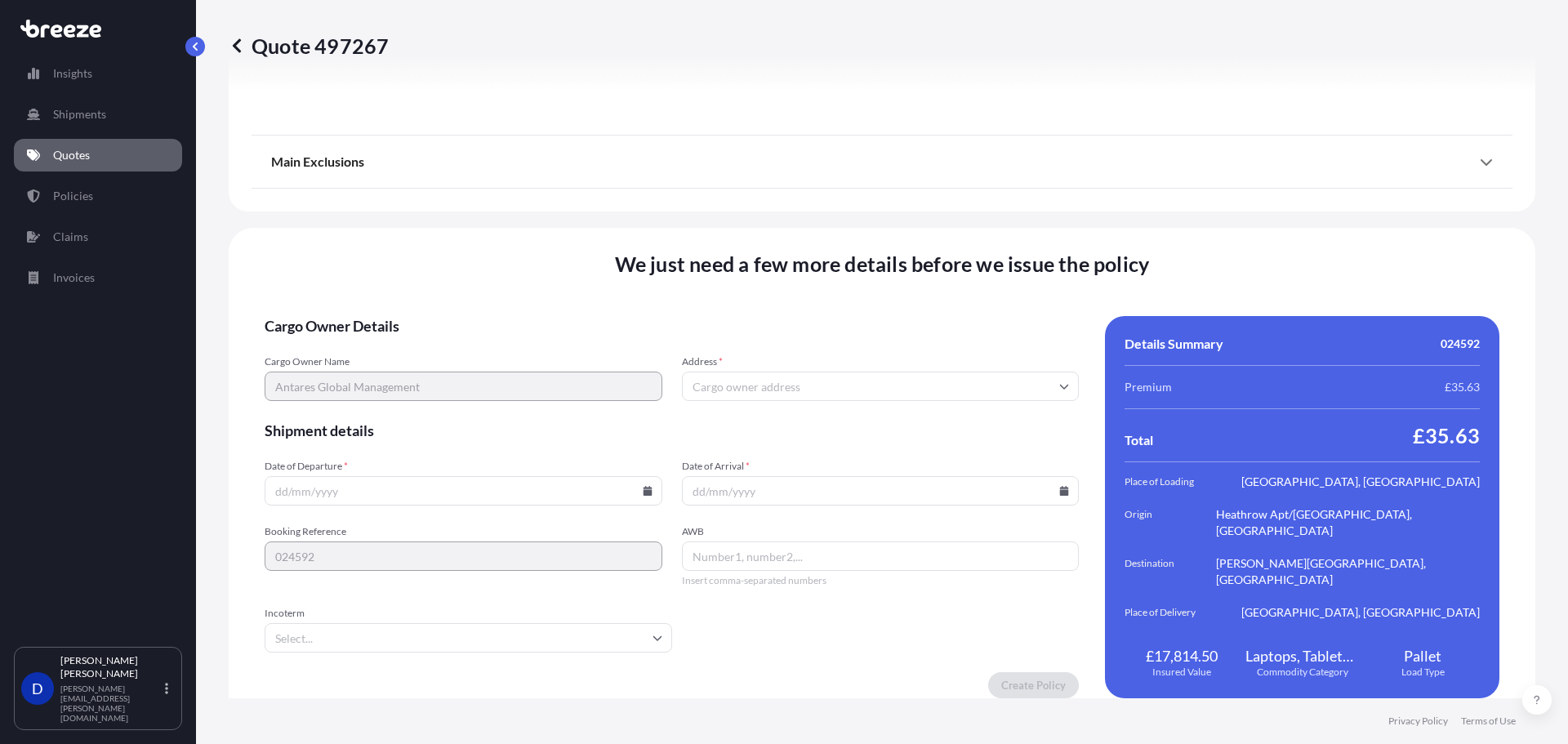
scroll to position [2170, 0]
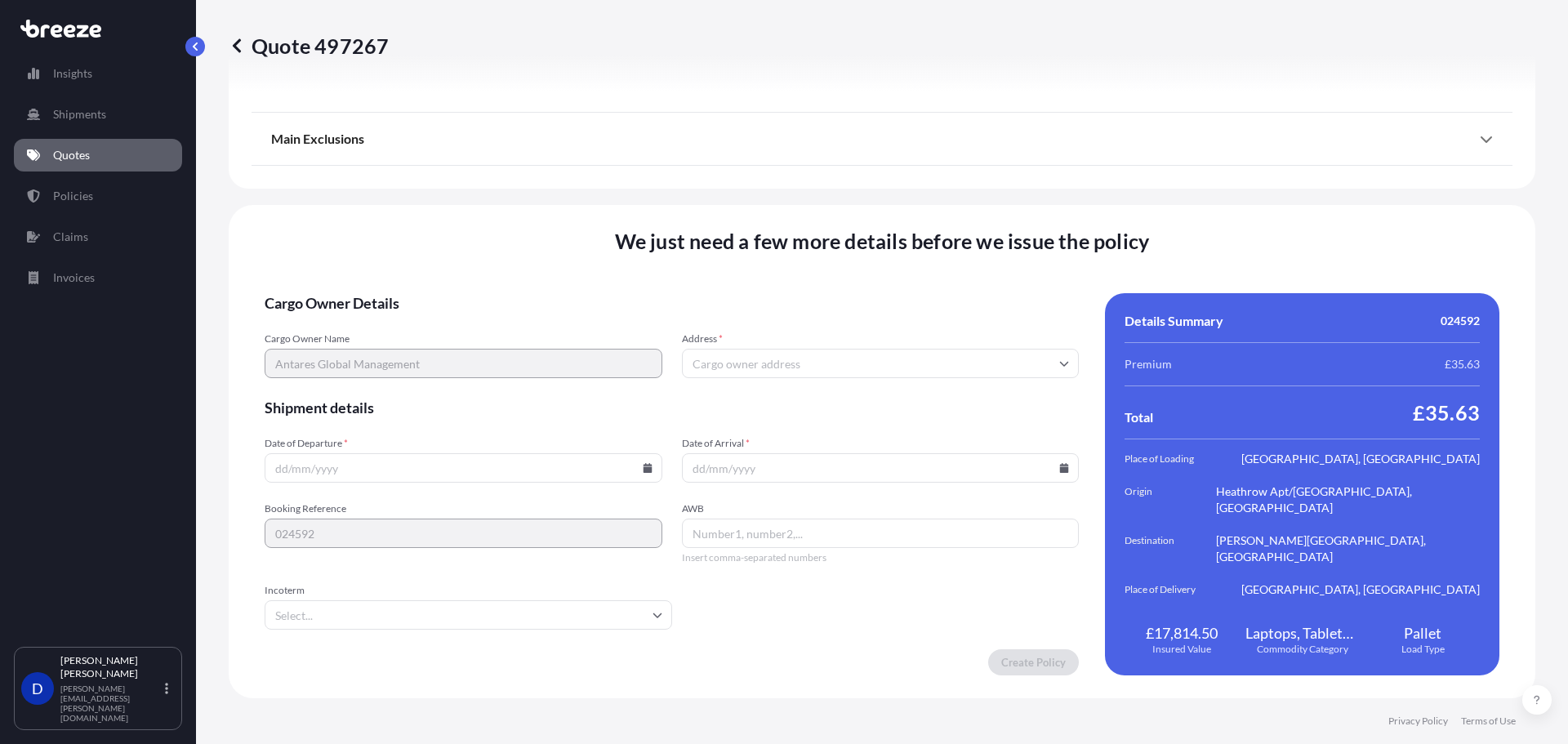
click at [751, 366] on input "Address *" at bounding box center [881, 362] width 398 height 29
click at [720, 364] on input "Address *" at bounding box center [881, 362] width 398 height 29
paste input "[STREET_ADDRESS][PERSON_NAME]"
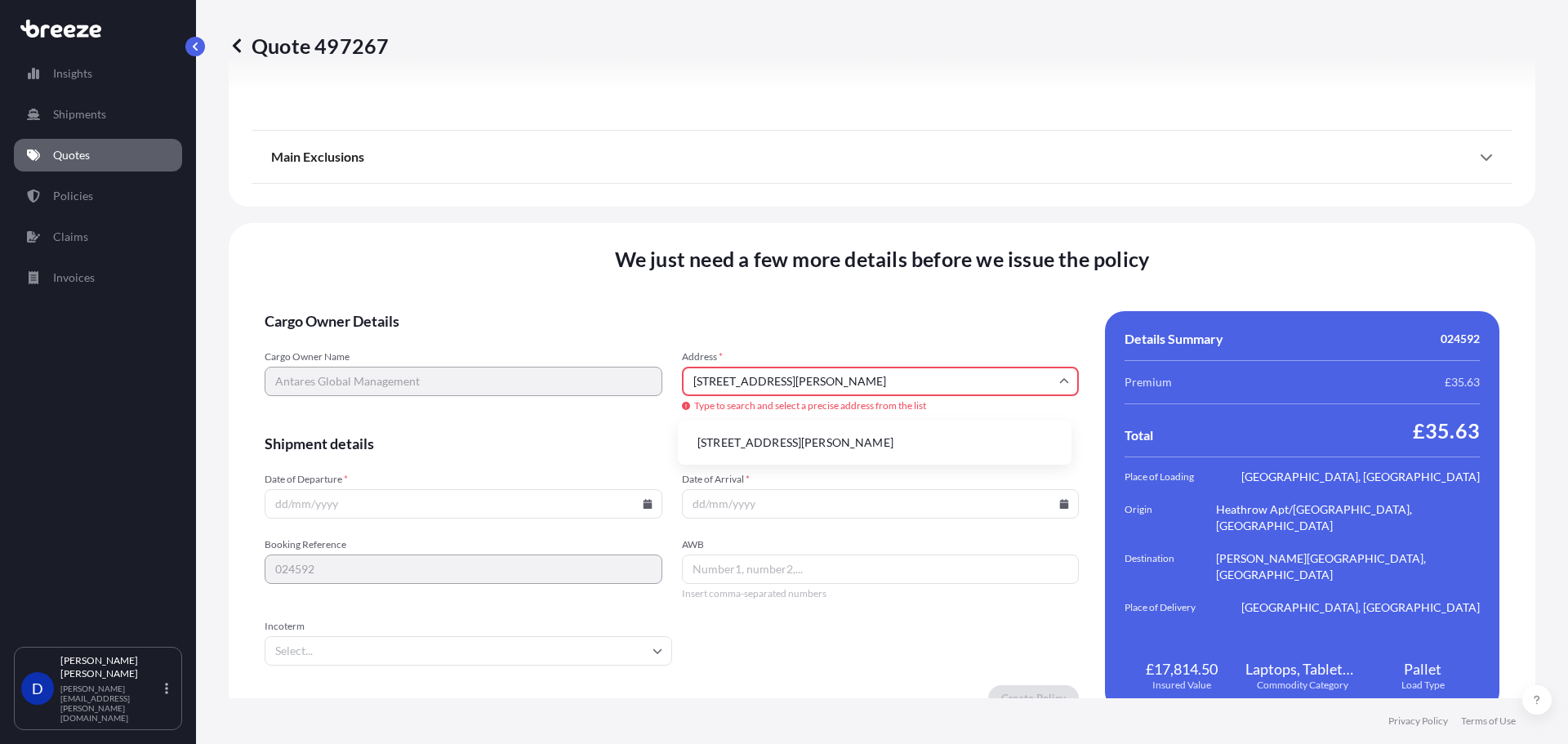
click at [840, 450] on li "[STREET_ADDRESS][PERSON_NAME]" at bounding box center [875, 441] width 381 height 31
type input "[STREET_ADDRESS][PERSON_NAME]"
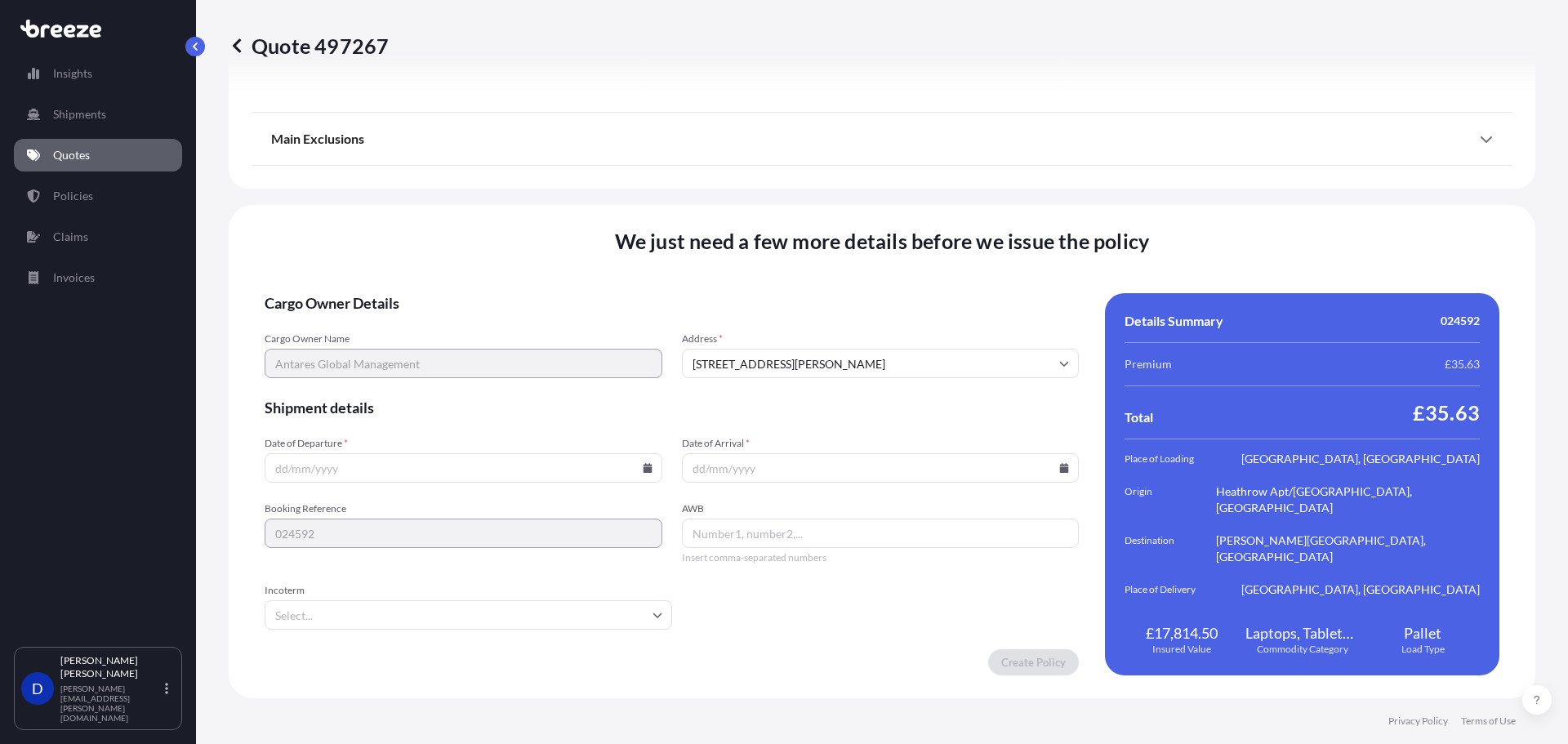
click at [320, 457] on input "Date of Departure *" at bounding box center [464, 467] width 398 height 29
click at [645, 468] on icon at bounding box center [647, 467] width 9 height 10
click at [575, 356] on button "24" at bounding box center [575, 354] width 26 height 26
click at [810, 471] on input "Date of Arrival *" at bounding box center [881, 467] width 398 height 29
click at [1059, 473] on input "Date of Arrival *" at bounding box center [881, 467] width 398 height 29
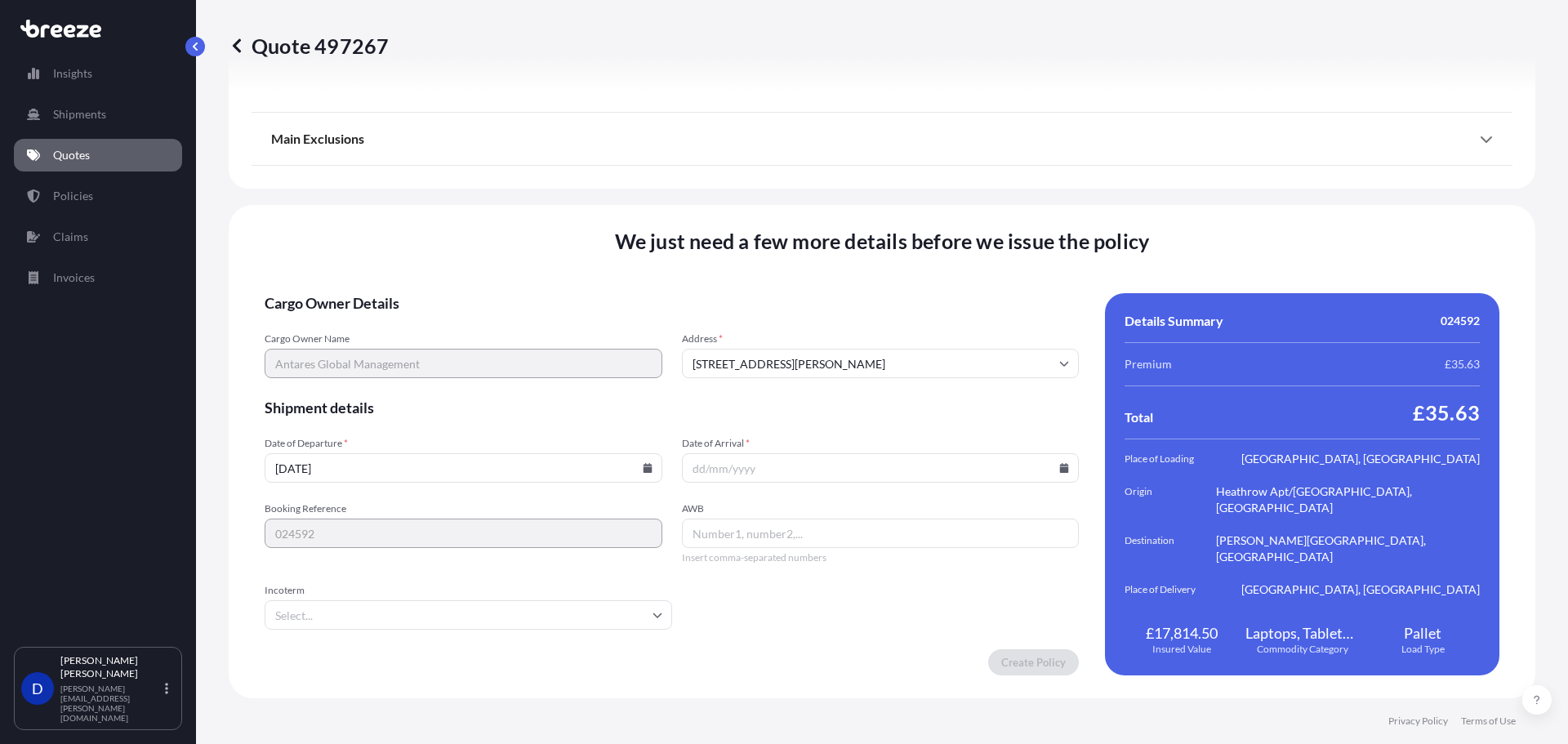
click at [642, 470] on icon at bounding box center [647, 467] width 9 height 10
click at [500, 356] on button "22" at bounding box center [500, 354] width 26 height 26
type input "[DATE]"
click at [1060, 468] on icon at bounding box center [1065, 467] width 9 height 10
click at [912, 385] on button "29" at bounding box center [913, 384] width 26 height 26
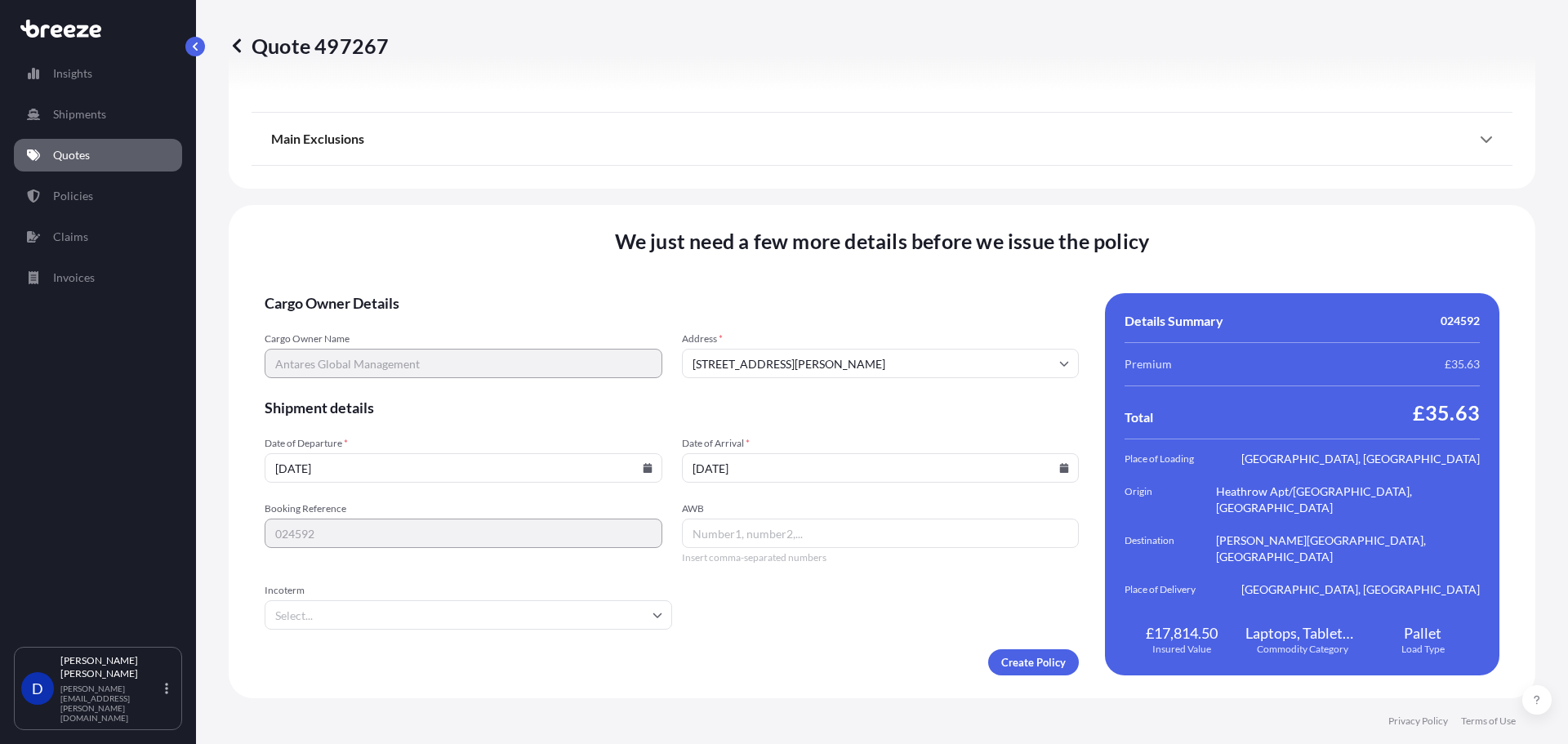
type input "[DATE]"
click at [773, 601] on form "Cargo Owner Details Cargo Owner Name Antares Global Management Address * [STREE…" at bounding box center [671, 484] width 814 height 382
click at [739, 539] on input "AWB" at bounding box center [881, 532] width 398 height 29
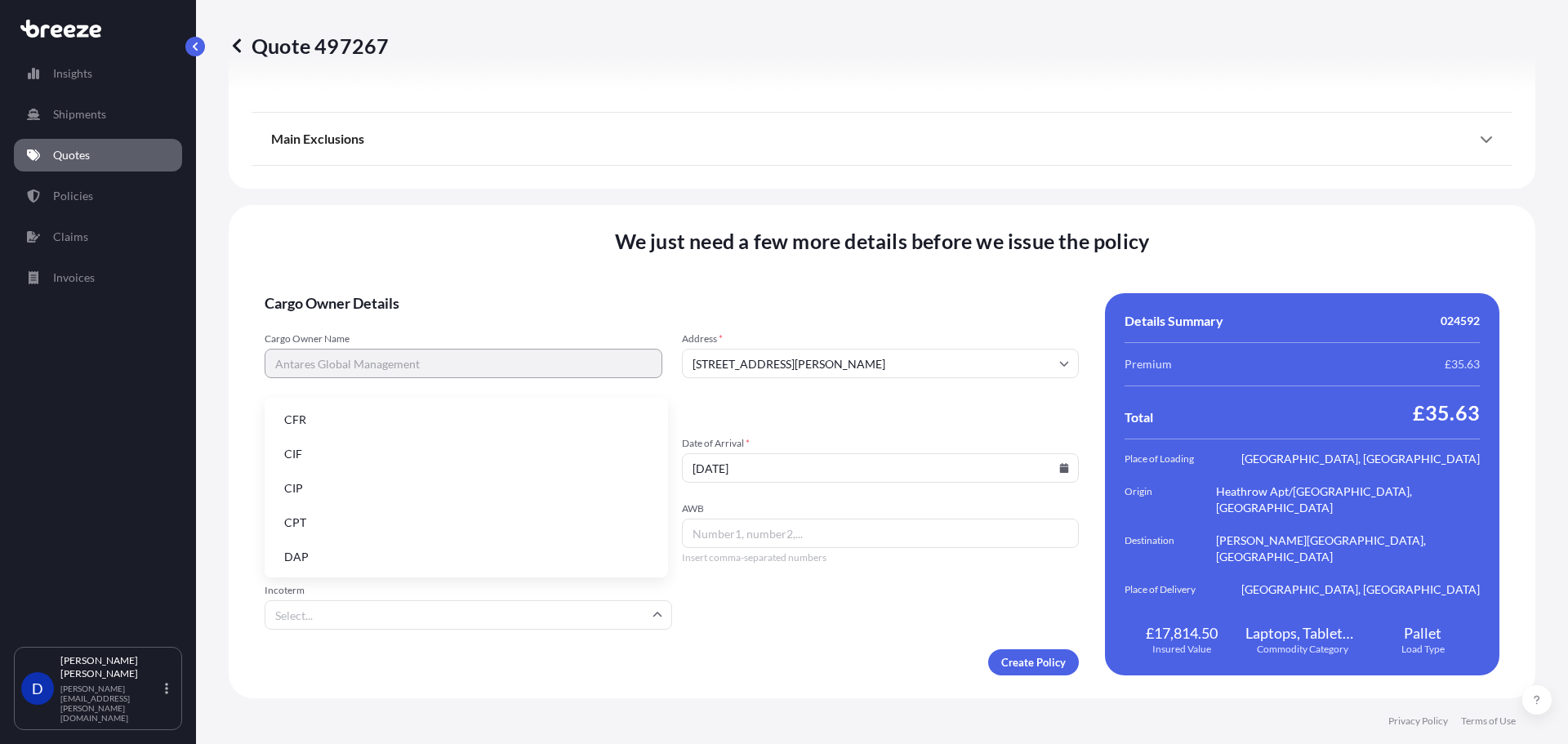
click at [484, 625] on input "Incoterm" at bounding box center [468, 614] width 407 height 29
click at [403, 430] on li "DDP" at bounding box center [466, 435] width 391 height 31
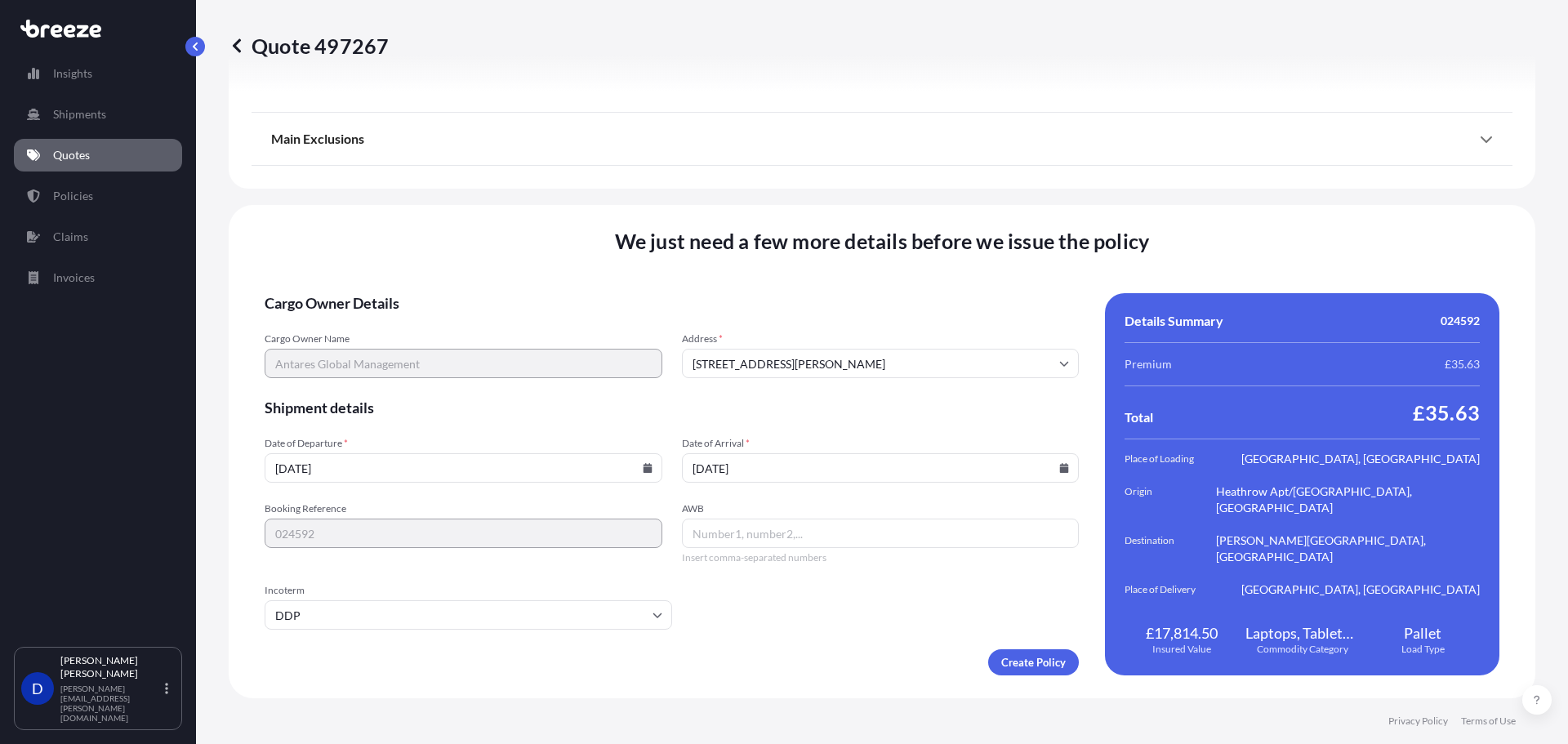
click at [803, 631] on form "Cargo Owner Details Cargo Owner Name Antares Global Management Address * [STREE…" at bounding box center [671, 484] width 814 height 382
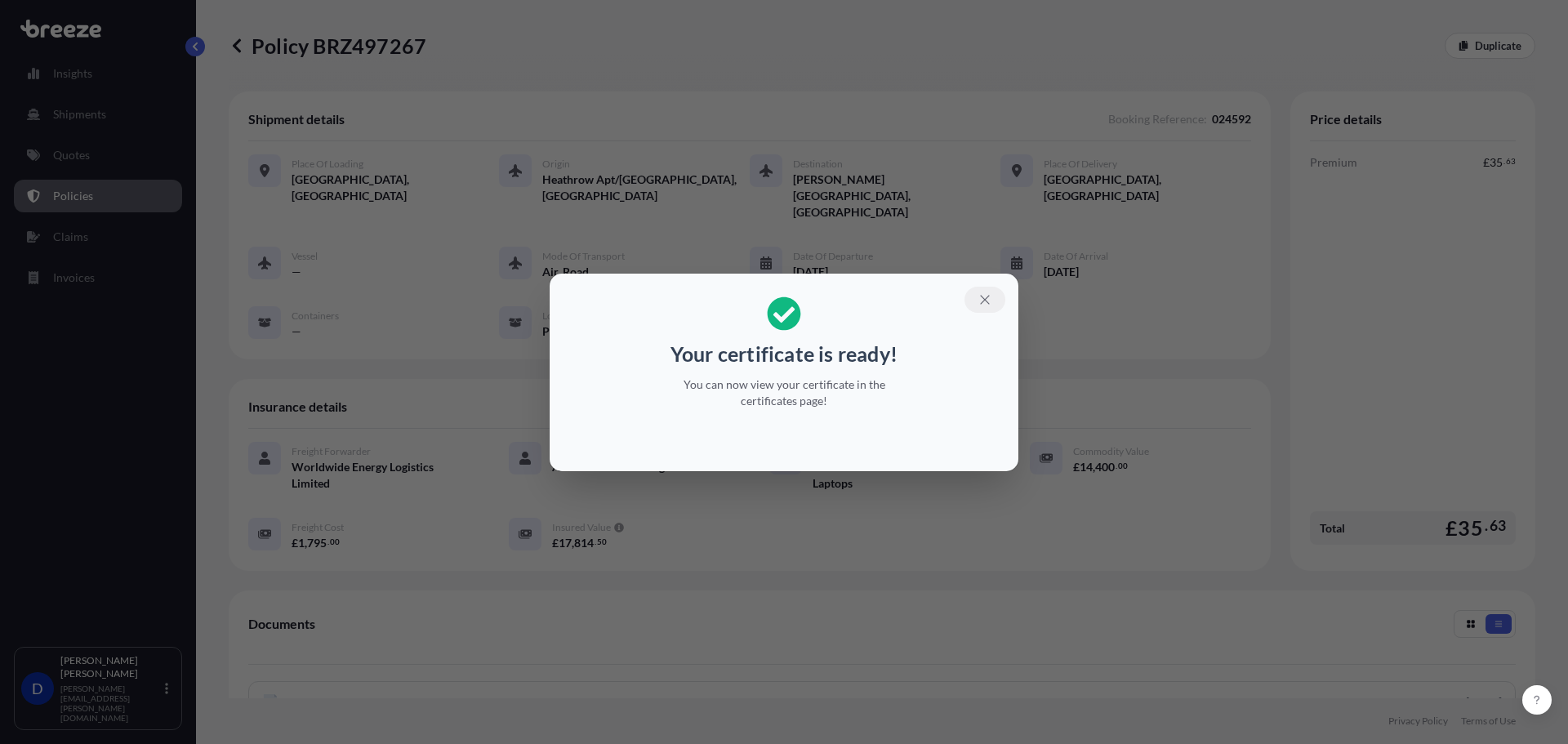
click at [982, 306] on icon "button" at bounding box center [985, 299] width 15 height 15
